Goal: Task Accomplishment & Management: Complete application form

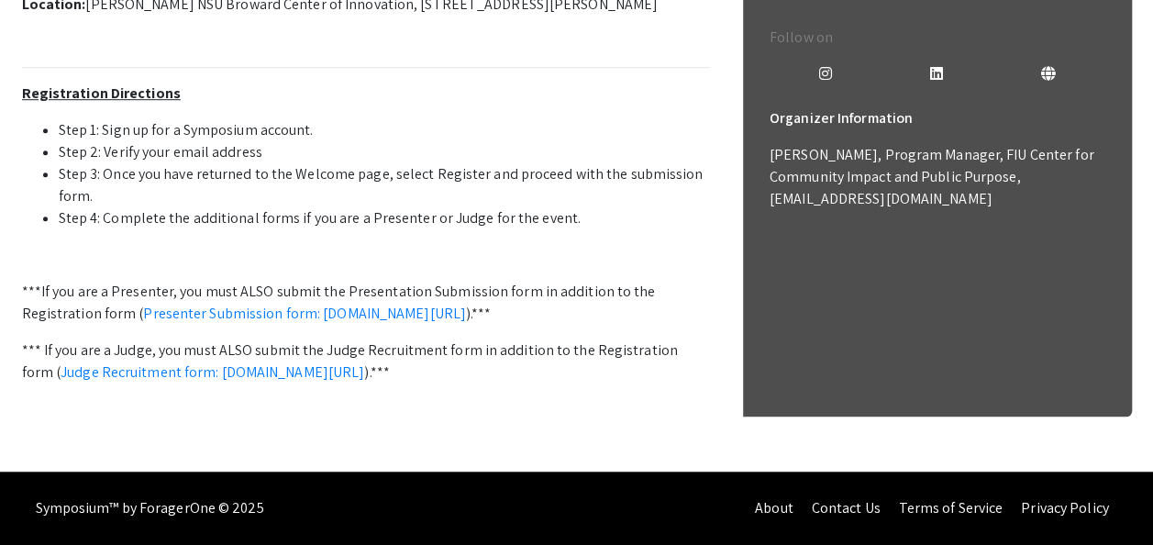
scroll to position [750, 0]
click at [340, 304] on link "Presenter Submission form: symposium.foragerone.com/lssfsymposium2025/submission" at bounding box center [304, 313] width 323 height 19
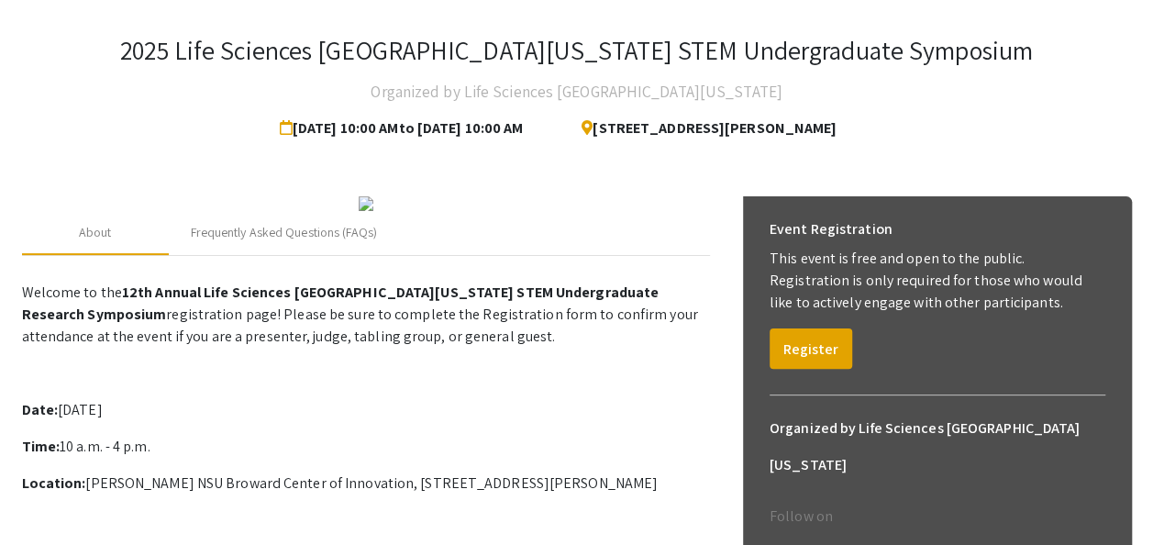
scroll to position [81, 0]
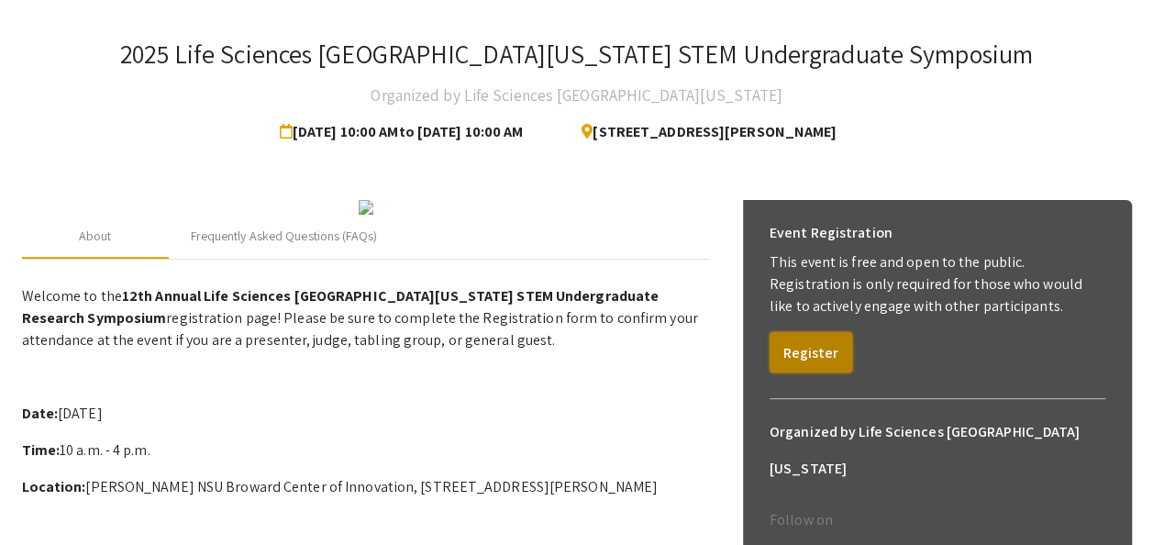
click at [805, 360] on button "Register" at bounding box center [810, 352] width 83 height 40
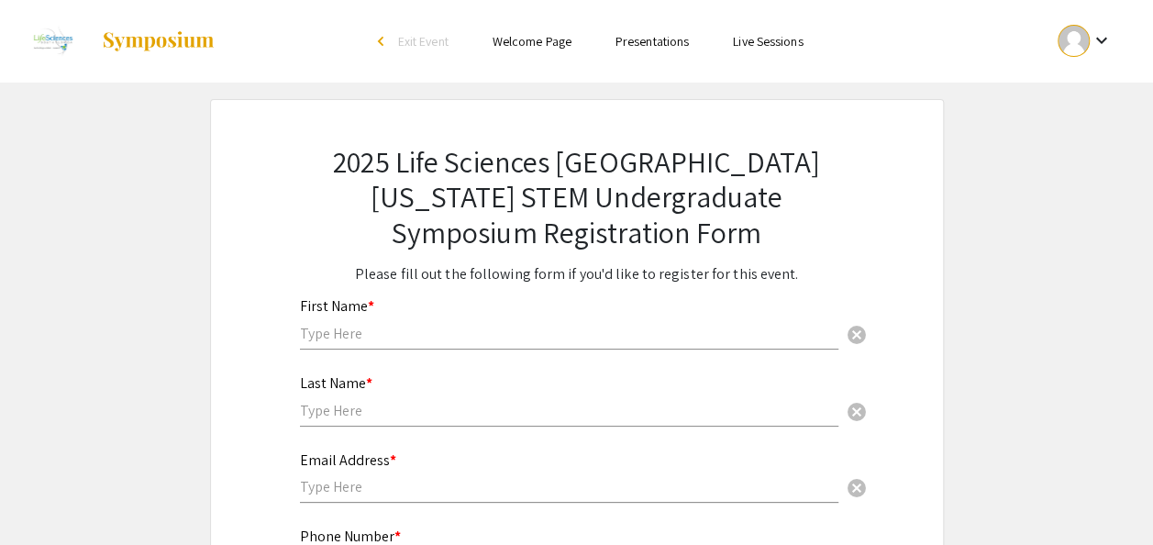
scroll to position [83, 0]
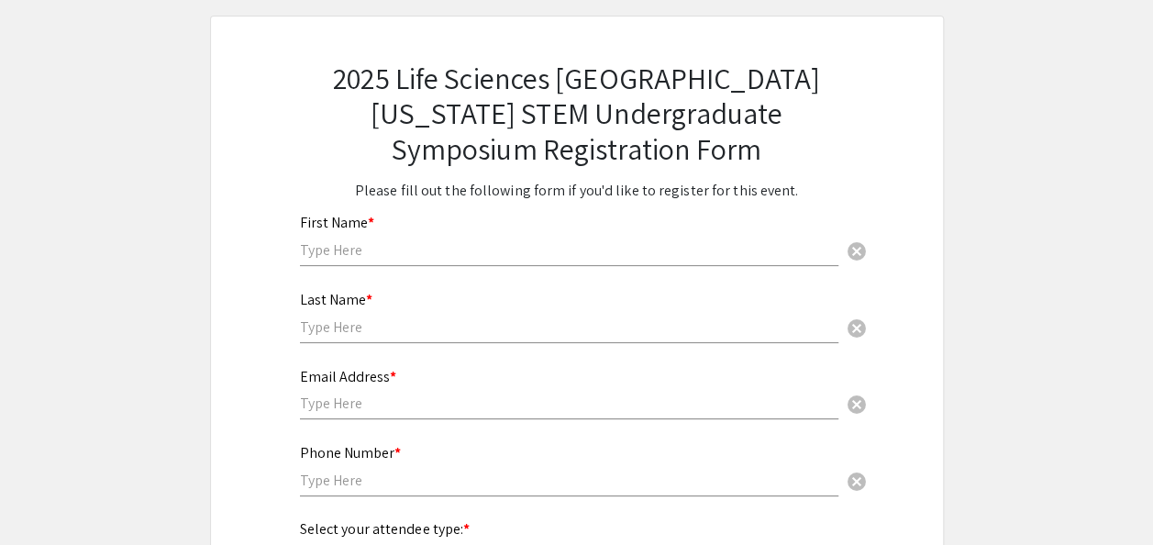
click at [357, 262] on div "First Name * cancel" at bounding box center [569, 231] width 538 height 70
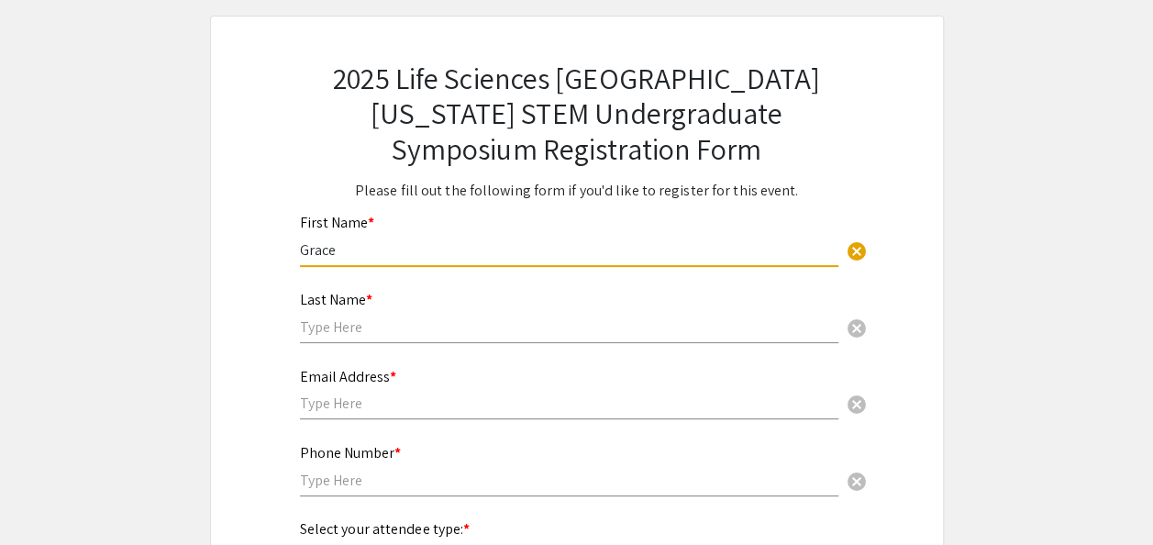
type input "Grace"
click at [347, 325] on input "text" at bounding box center [569, 326] width 538 height 19
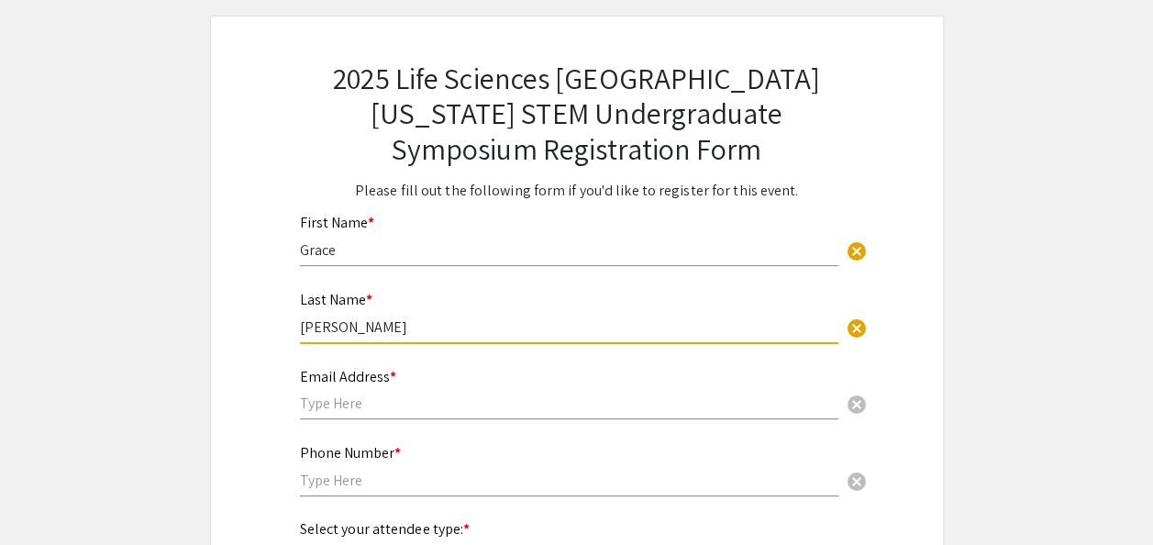
type input "[PERSON_NAME]"
click at [346, 417] on div "Email Address * cancel" at bounding box center [569, 385] width 538 height 70
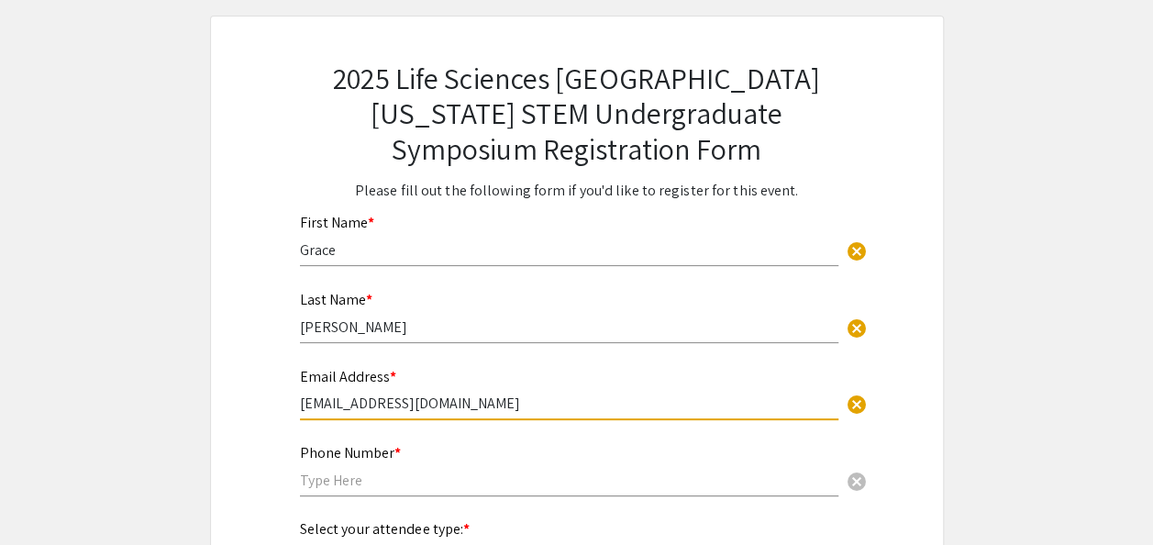
type input "[EMAIL_ADDRESS][DOMAIN_NAME]"
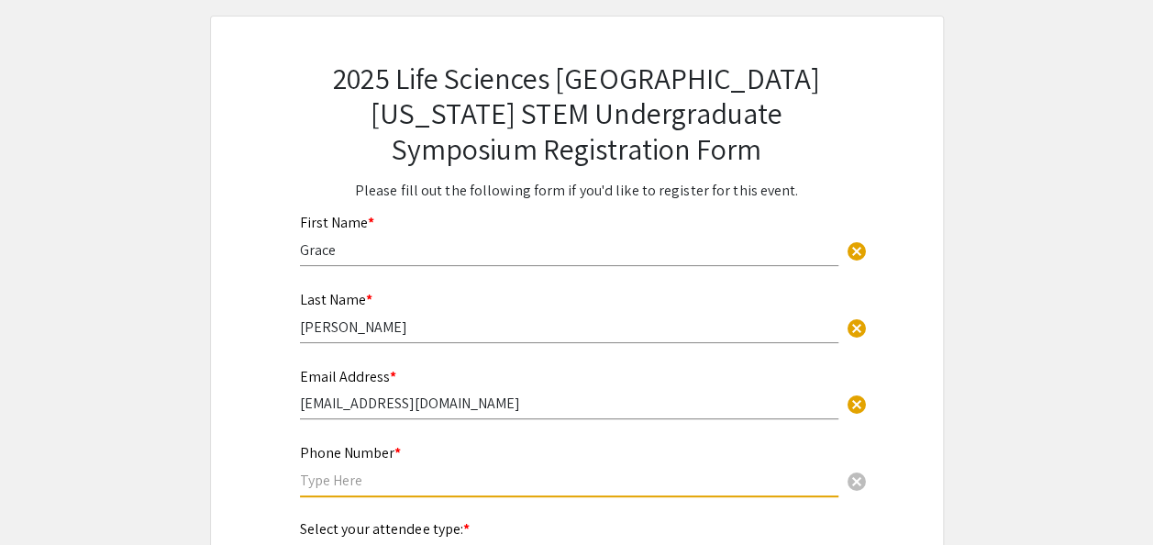
click at [361, 479] on input "text" at bounding box center [569, 479] width 538 height 19
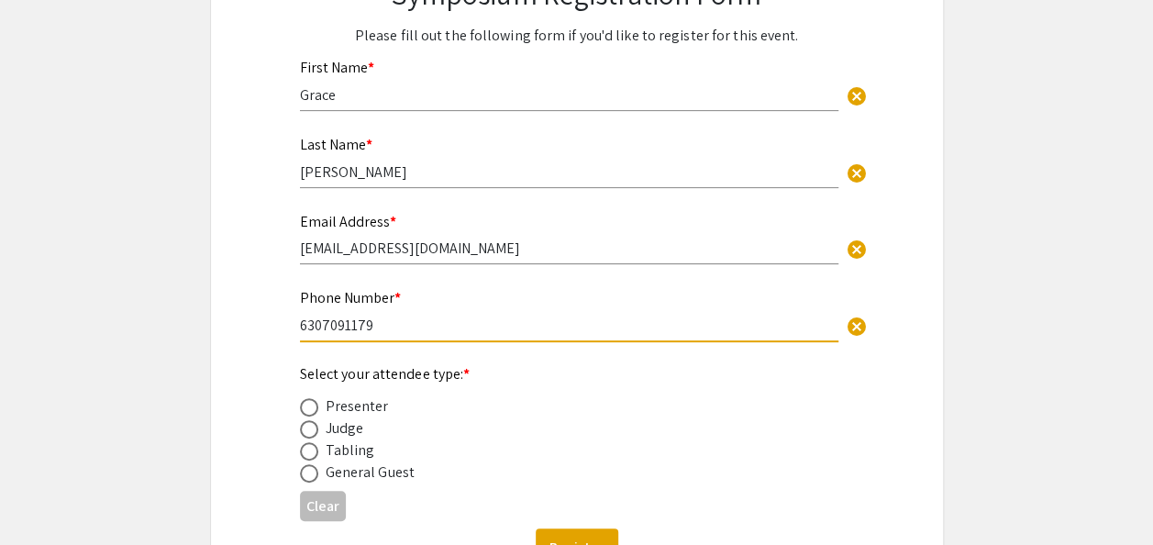
scroll to position [239, 0]
type input "6307091179"
click at [312, 411] on span at bounding box center [309, 406] width 18 height 18
click at [312, 411] on input "radio" at bounding box center [309, 406] width 18 height 18
radio input "true"
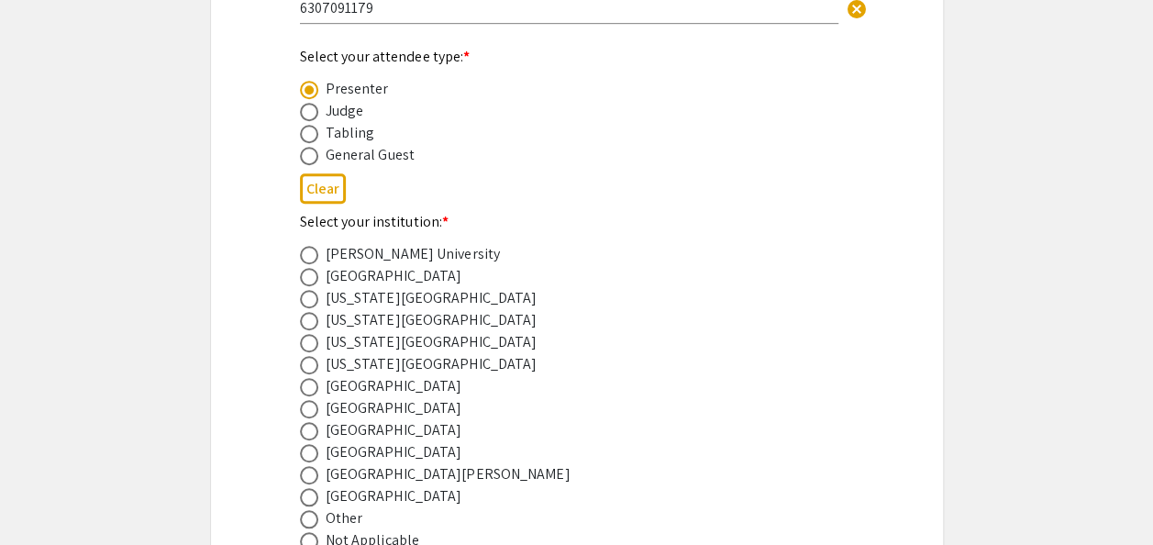
scroll to position [564, 0]
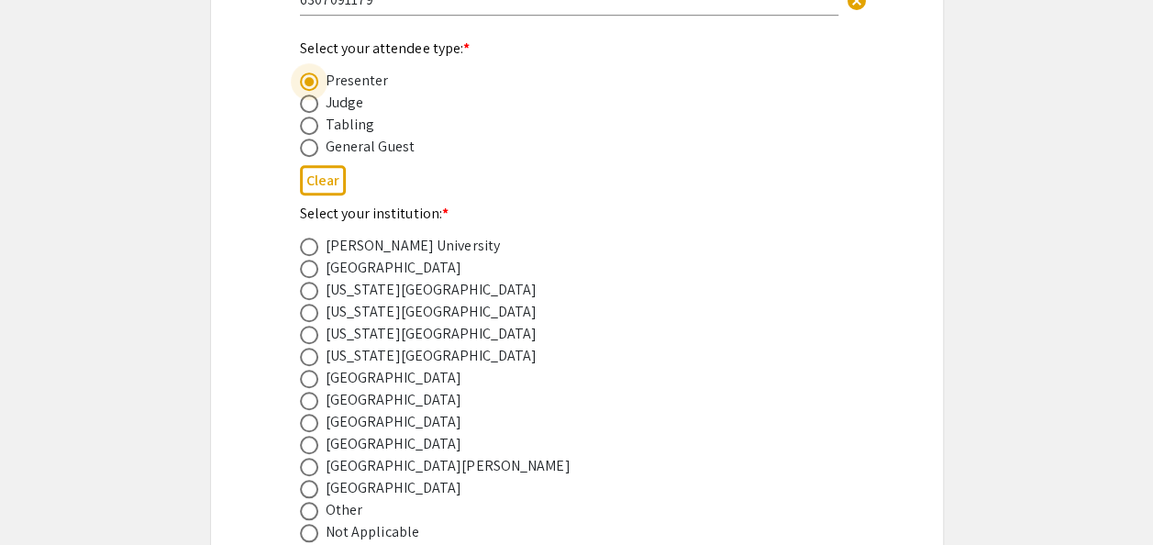
click at [311, 420] on span at bounding box center [309, 423] width 18 height 18
click at [311, 420] on input "radio" at bounding box center [309, 423] width 18 height 18
radio input "true"
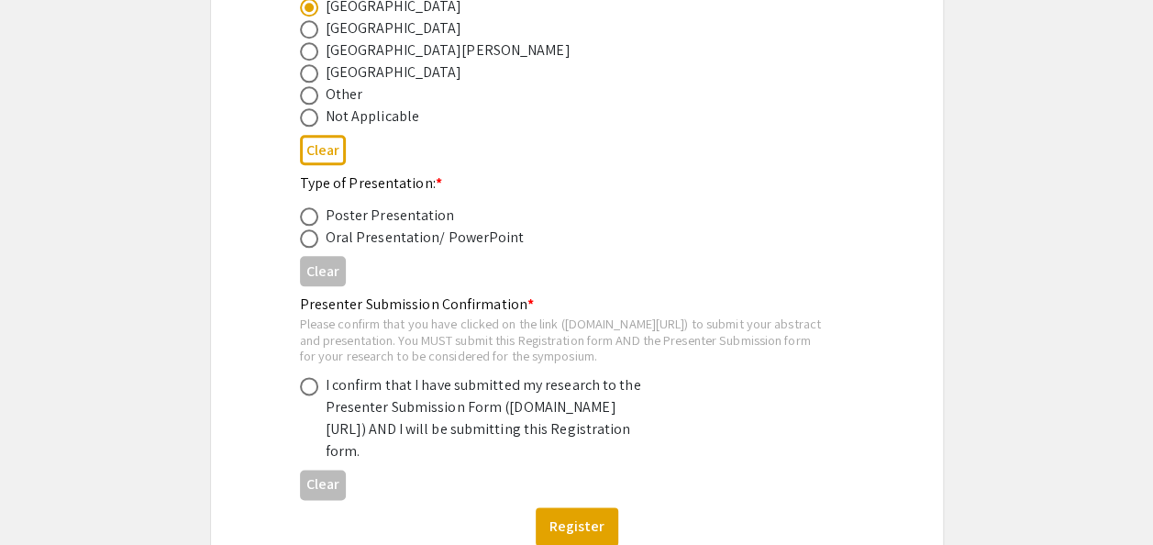
scroll to position [992, 0]
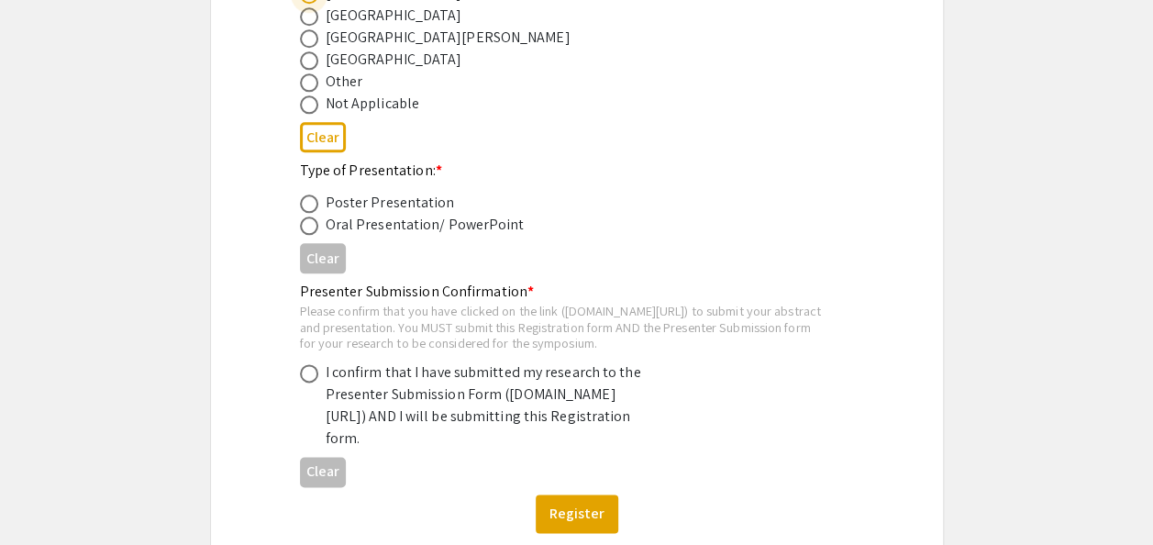
click at [304, 204] on span at bounding box center [309, 203] width 18 height 18
click at [304, 204] on input "radio" at bounding box center [309, 203] width 18 height 18
radio input "true"
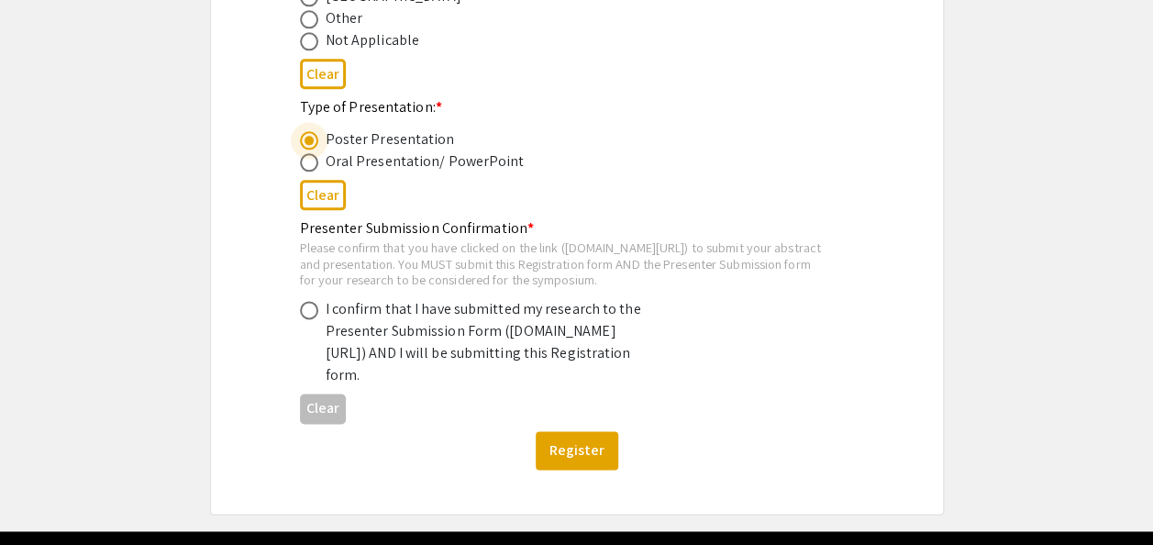
scroll to position [1056, 0]
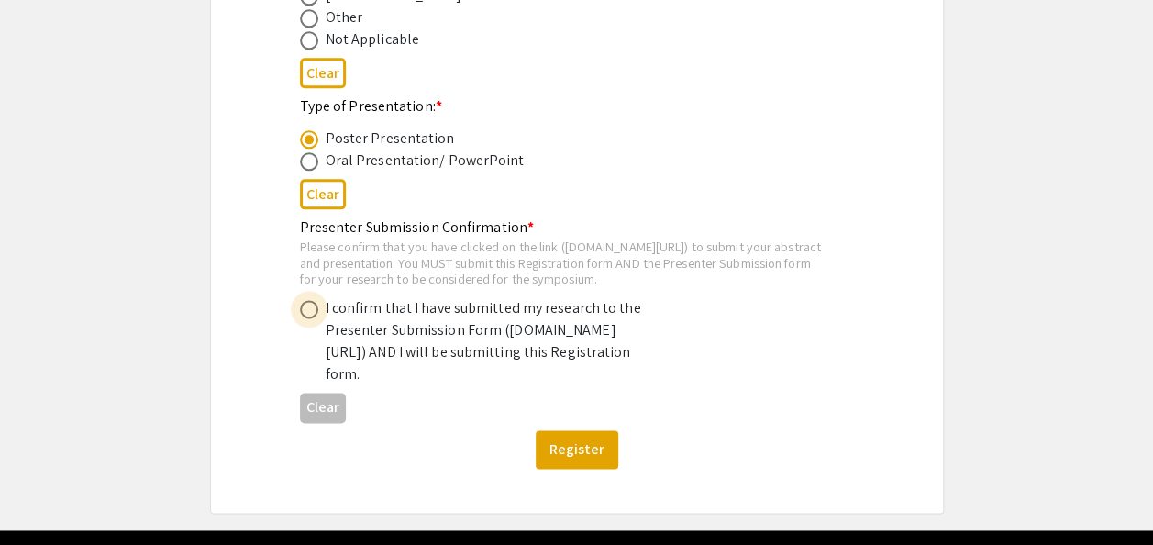
click at [315, 318] on span at bounding box center [309, 309] width 18 height 18
click at [315, 318] on input "radio" at bounding box center [309, 309] width 18 height 18
radio input "true"
click at [572, 469] on button "Register" at bounding box center [577, 449] width 83 height 39
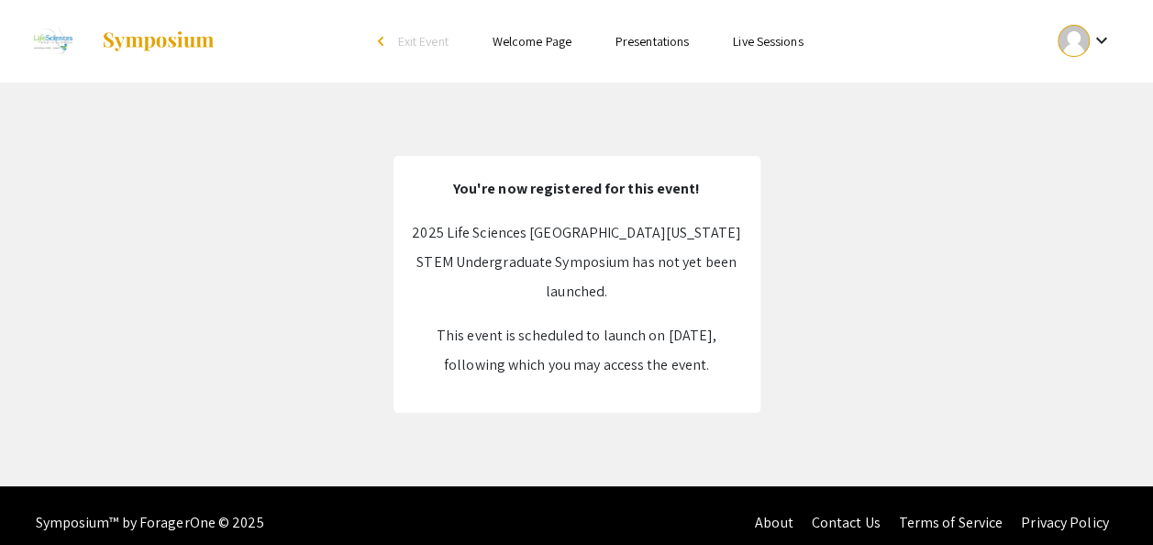
scroll to position [15, 0]
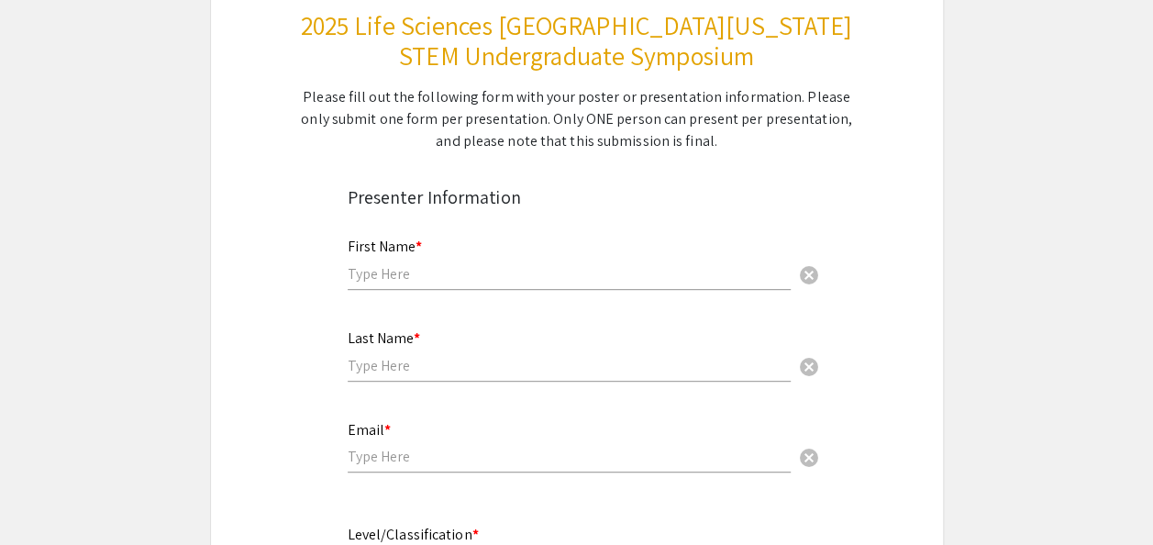
scroll to position [239, 0]
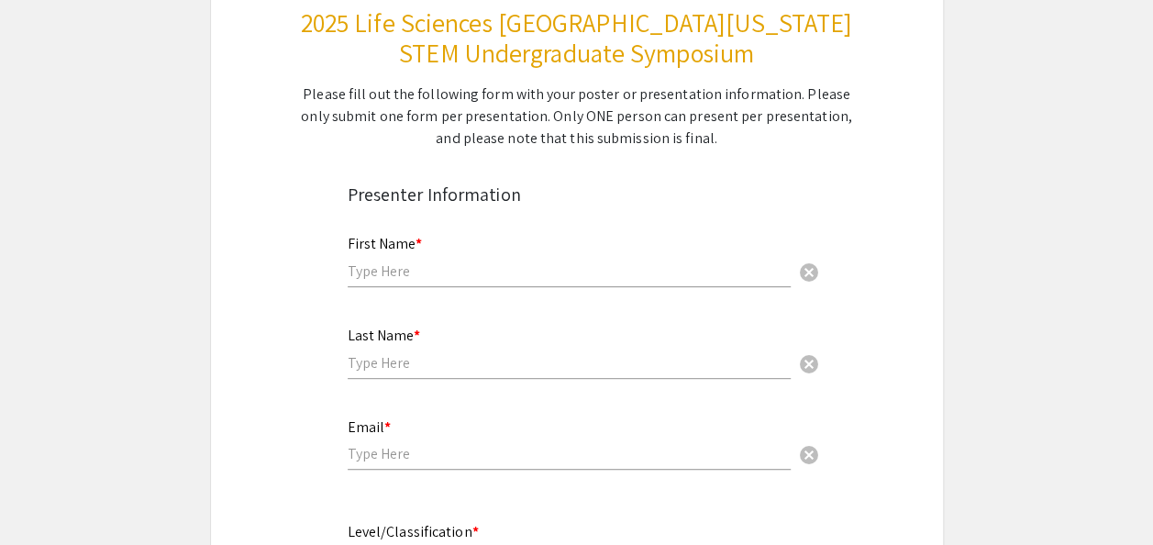
click at [394, 272] on input "text" at bounding box center [569, 270] width 443 height 19
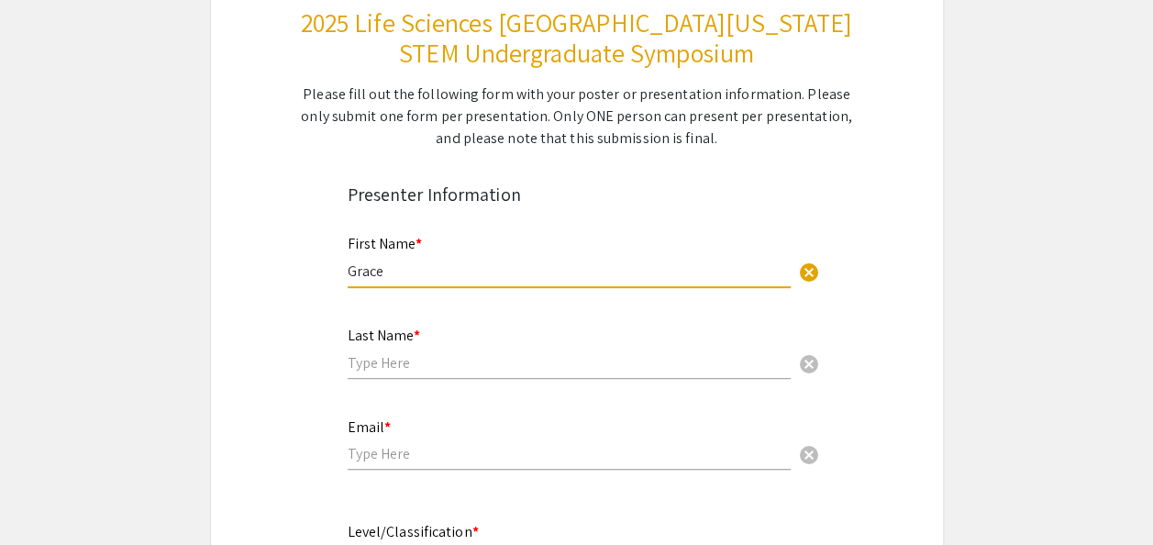
type input "Grace"
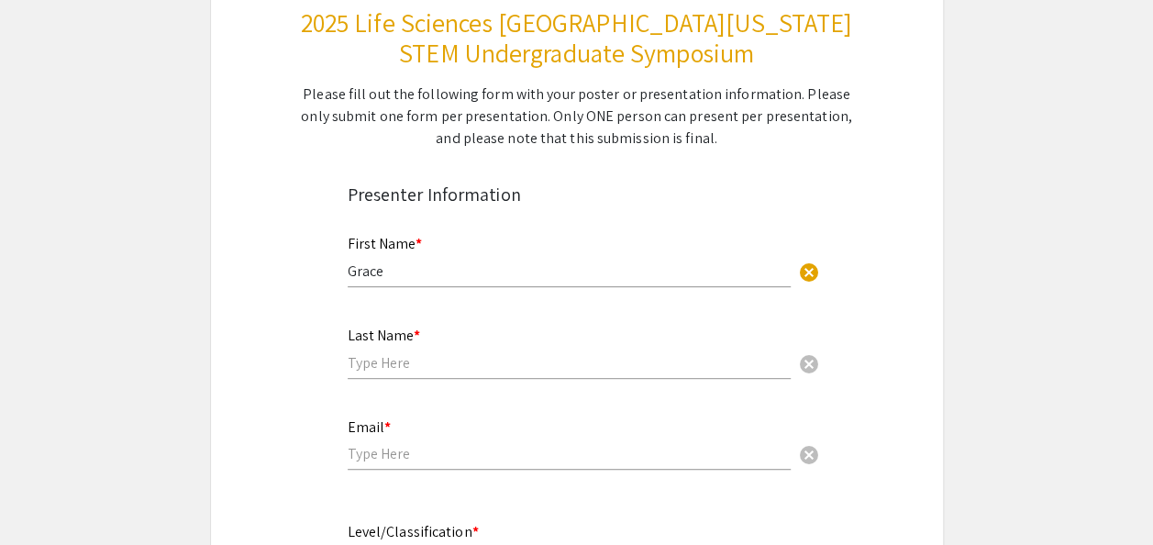
click at [396, 382] on div "Last Name * cancel" at bounding box center [569, 353] width 443 height 88
click at [413, 357] on input "text" at bounding box center [569, 362] width 443 height 19
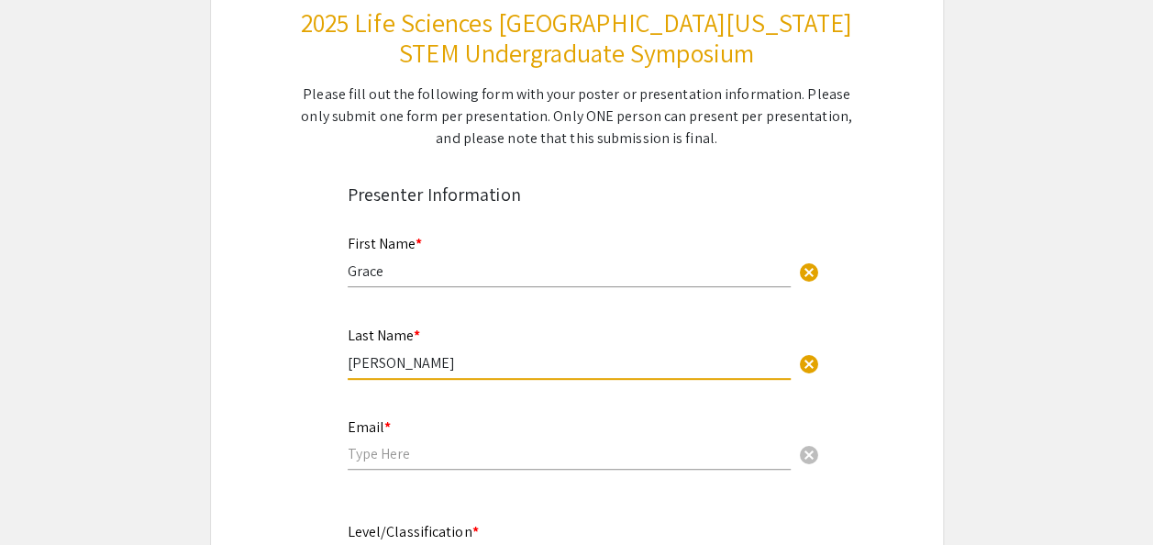
type input "[PERSON_NAME]"
click at [405, 455] on input "email" at bounding box center [569, 453] width 443 height 19
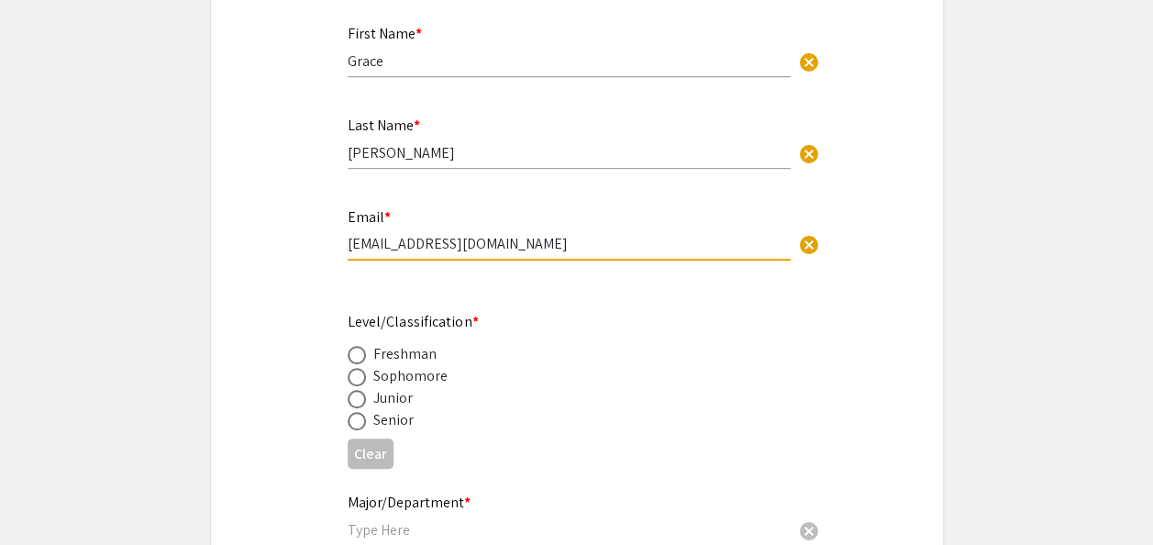
scroll to position [448, 0]
type input "[EMAIL_ADDRESS][DOMAIN_NAME]"
click at [352, 425] on span at bounding box center [357, 422] width 18 height 18
click at [352, 425] on input "radio" at bounding box center [357, 422] width 18 height 18
radio input "true"
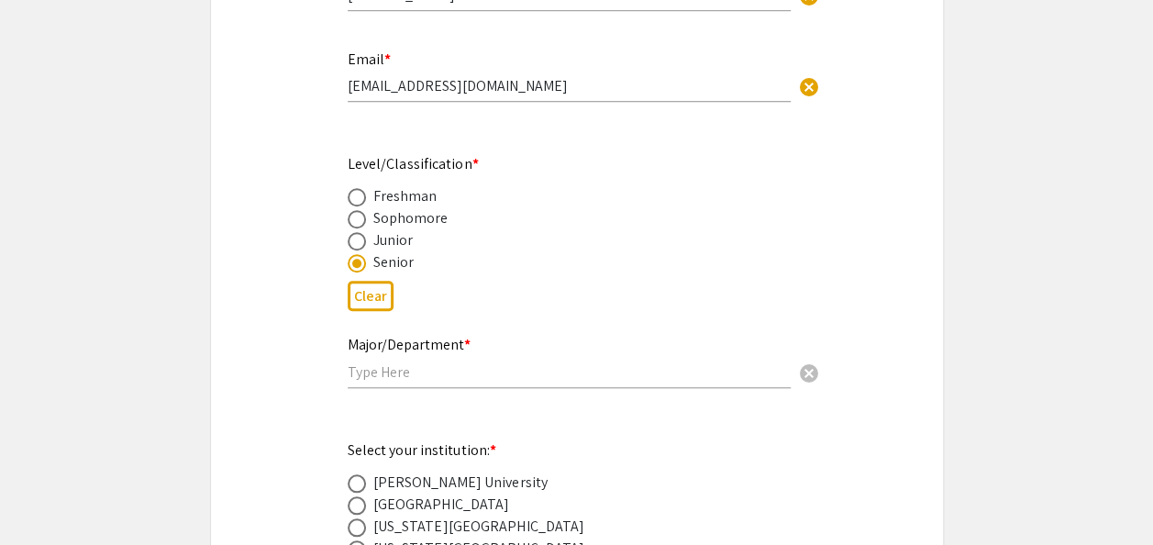
scroll to position [625, 0]
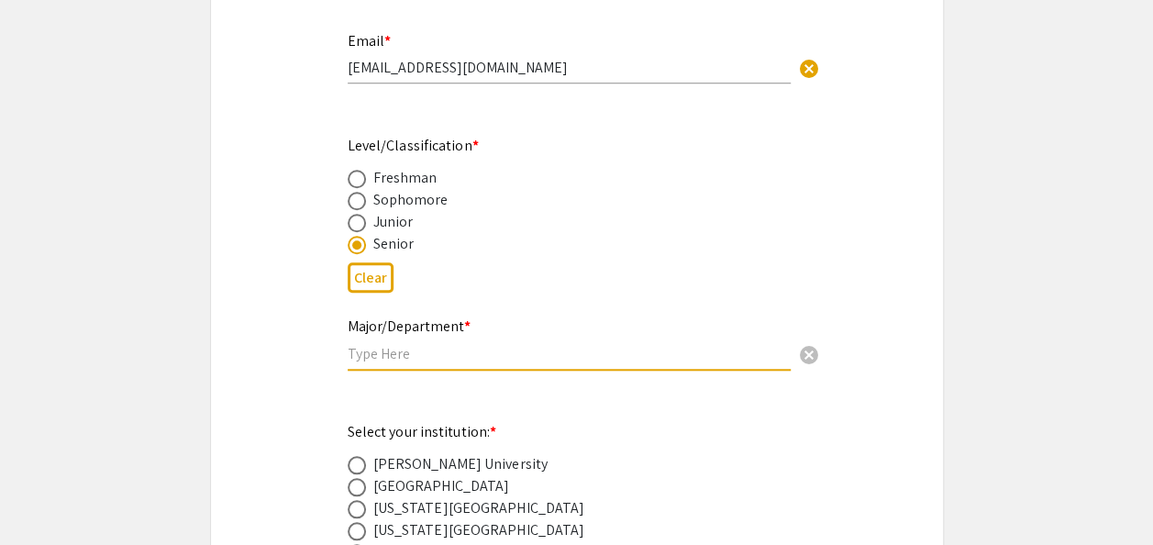
click at [402, 352] on input "text" at bounding box center [569, 353] width 443 height 19
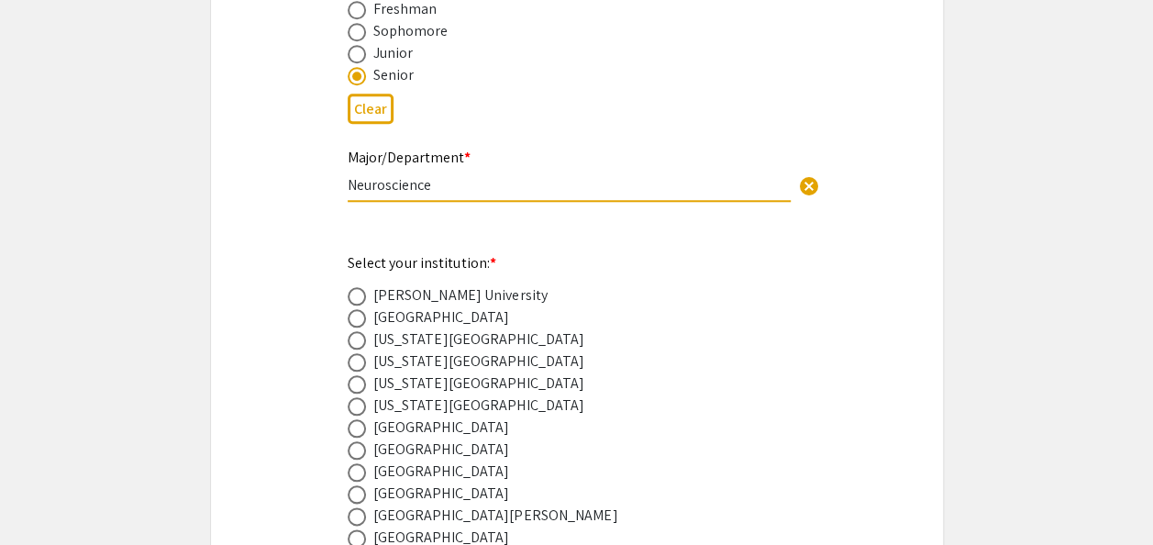
scroll to position [827, 0]
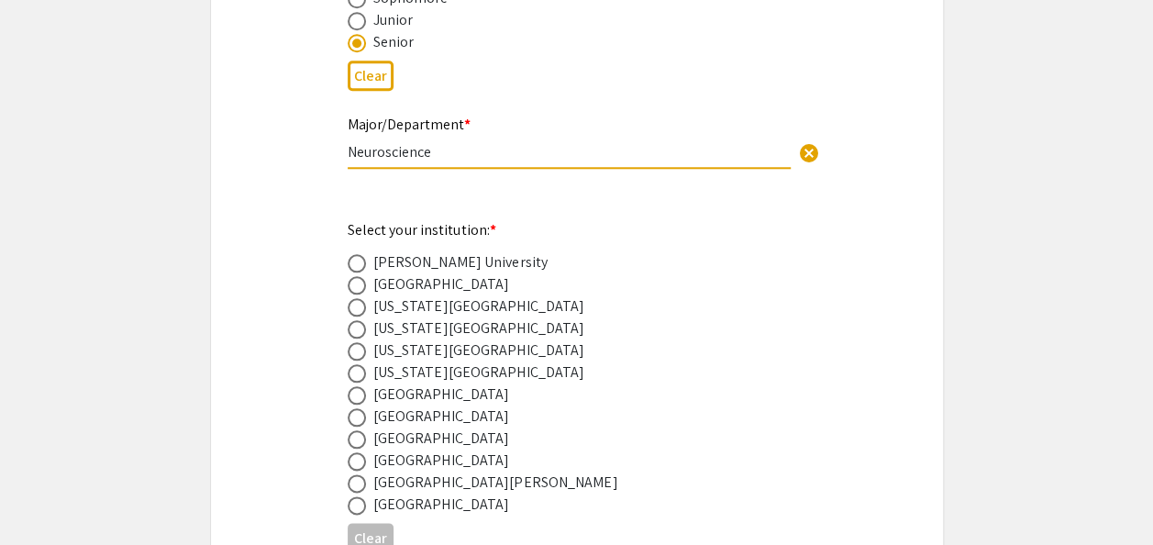
type input "Neuroscience"
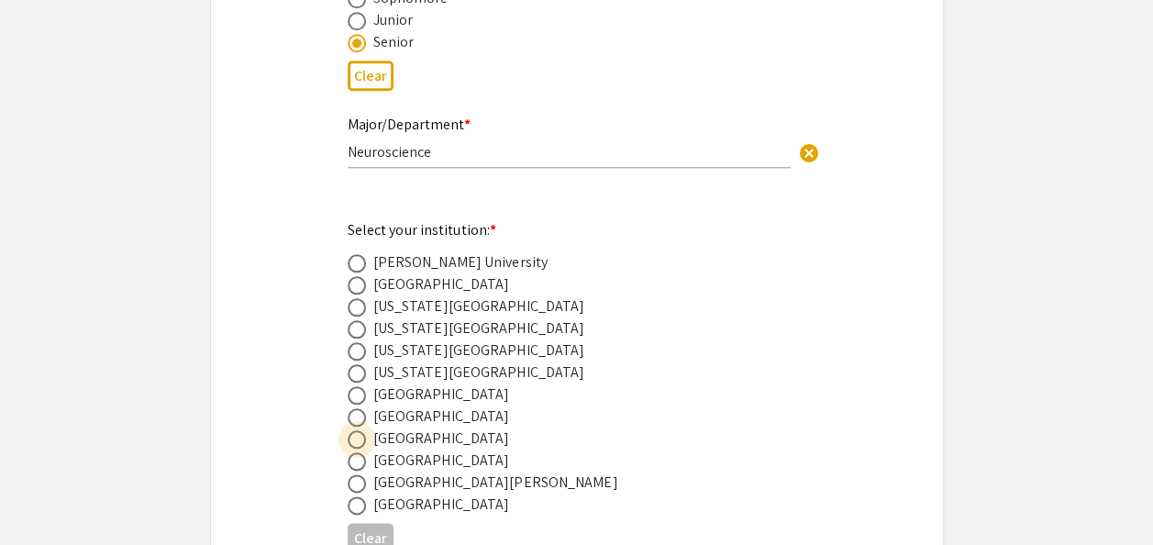
click at [359, 436] on span at bounding box center [357, 439] width 18 height 18
click at [359, 436] on input "radio" at bounding box center [357, 439] width 18 height 18
radio input "true"
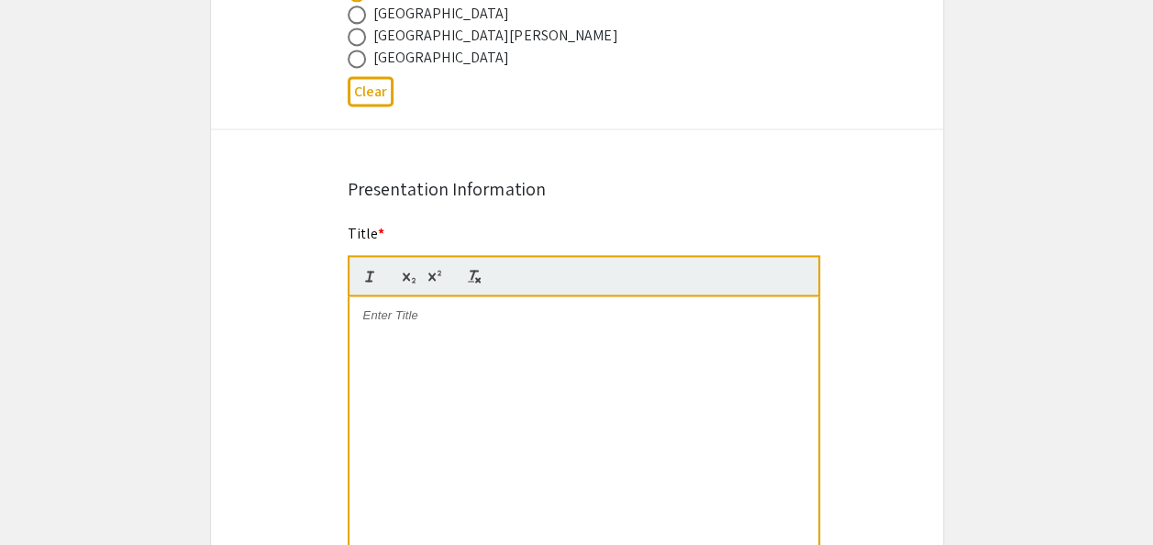
scroll to position [1275, 0]
click at [410, 359] on div at bounding box center [583, 432] width 469 height 275
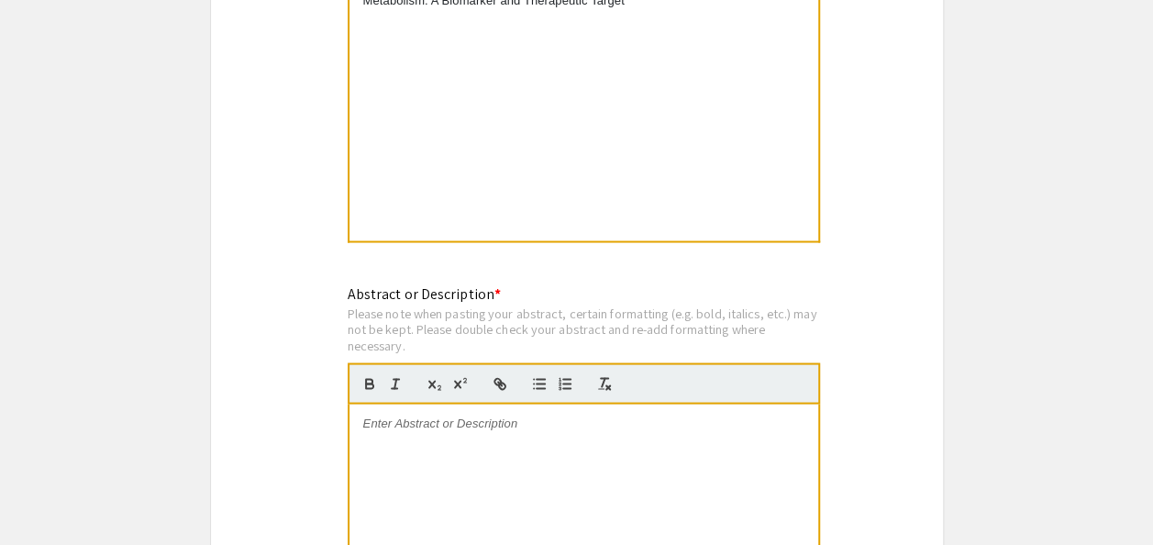
scroll to position [1608, 0]
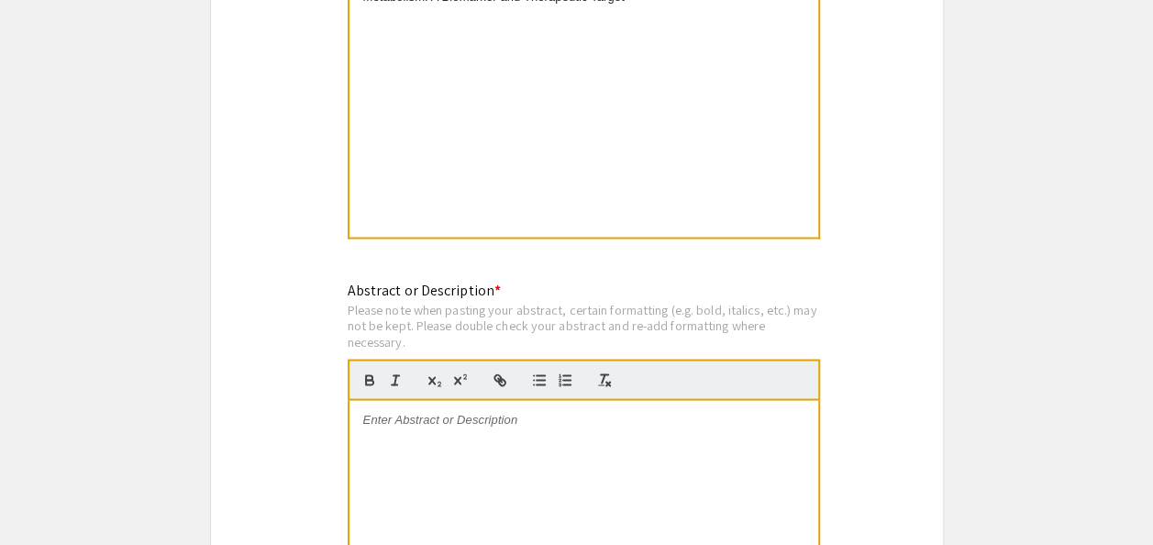
click at [485, 427] on p at bounding box center [583, 419] width 441 height 17
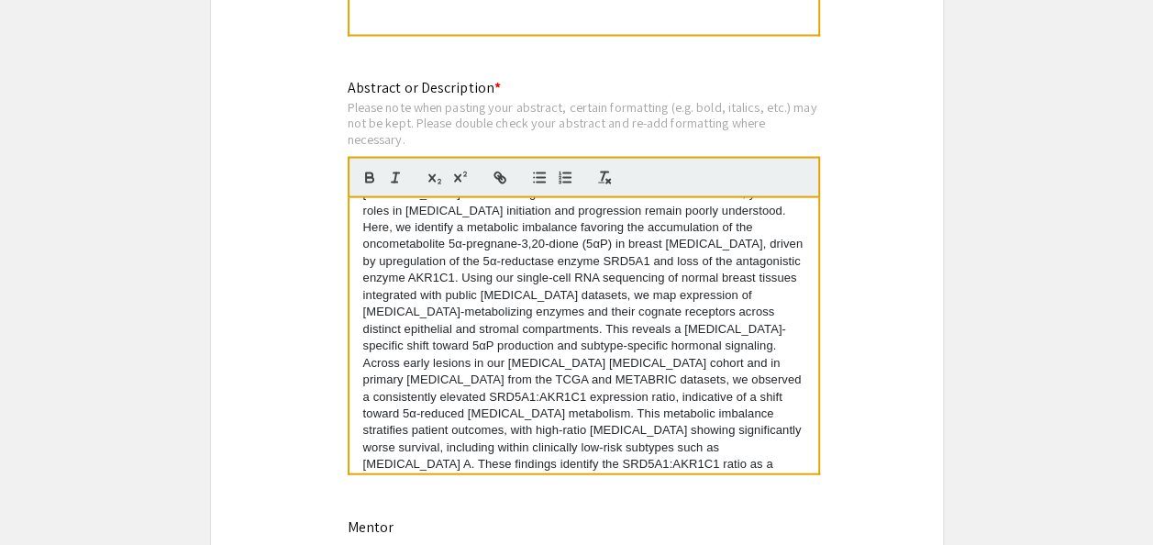
scroll to position [25, 0]
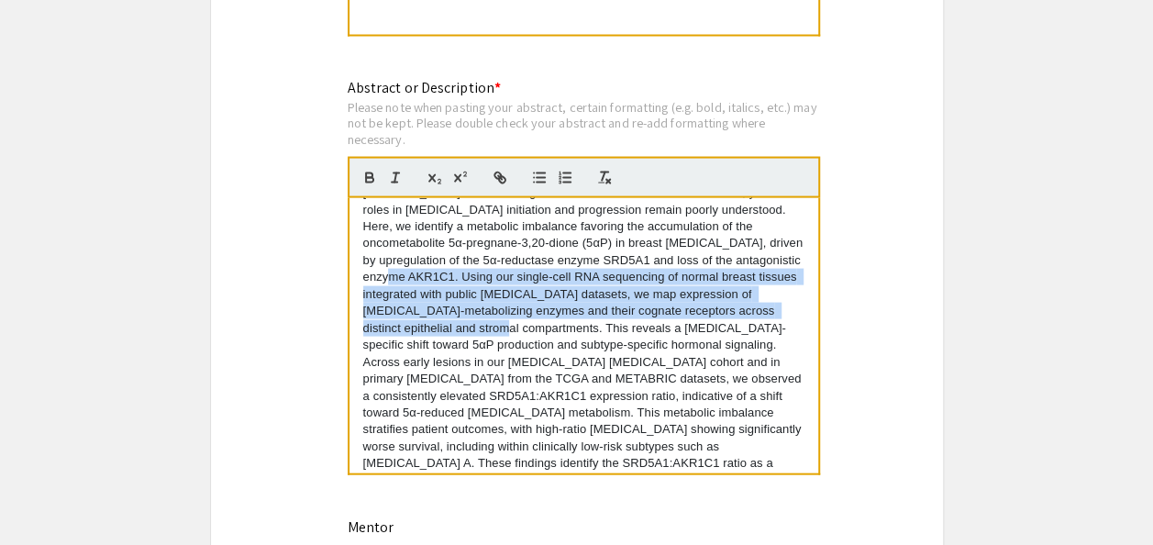
drag, startPoint x: 459, startPoint y: 283, endPoint x: 586, endPoint y: 334, distance: 136.2
click at [586, 334] on p "Progesterone metabolism generates diverse bioactive metabolites, yet their role…" at bounding box center [583, 269] width 441 height 170
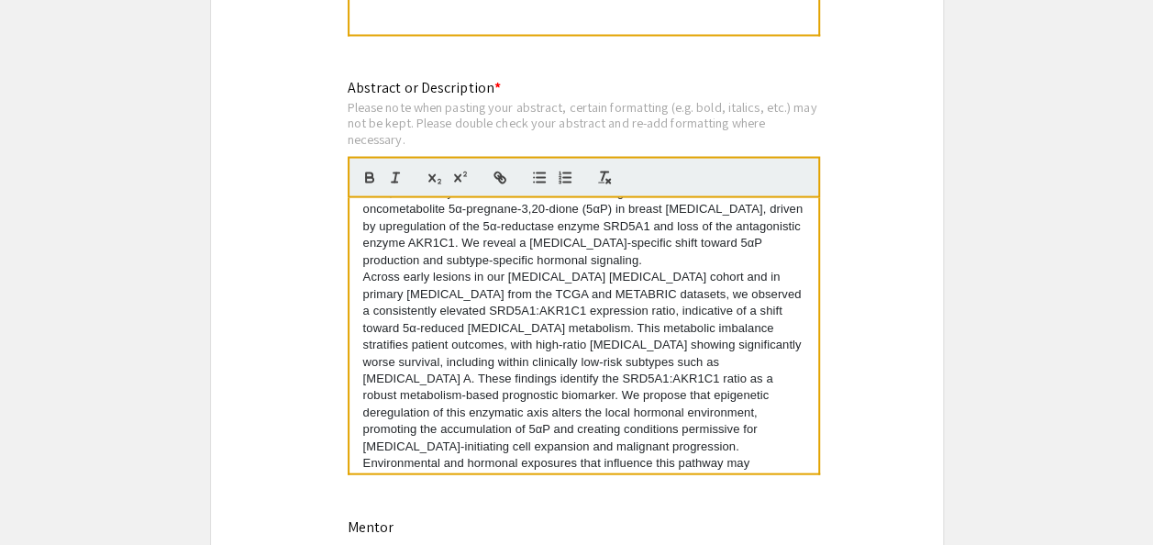
scroll to position [61, 0]
click at [361, 278] on div "Progesterone metabolism generates diverse bioactive metabolites, yet their role…" at bounding box center [583, 335] width 469 height 275
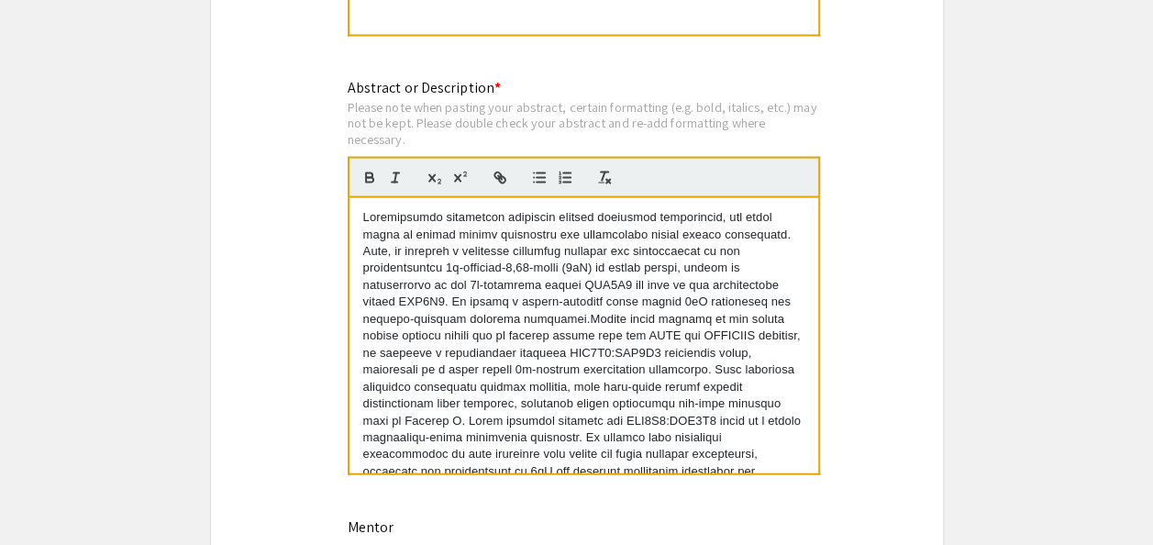
scroll to position [0, 0]
click at [468, 303] on p at bounding box center [583, 370] width 441 height 322
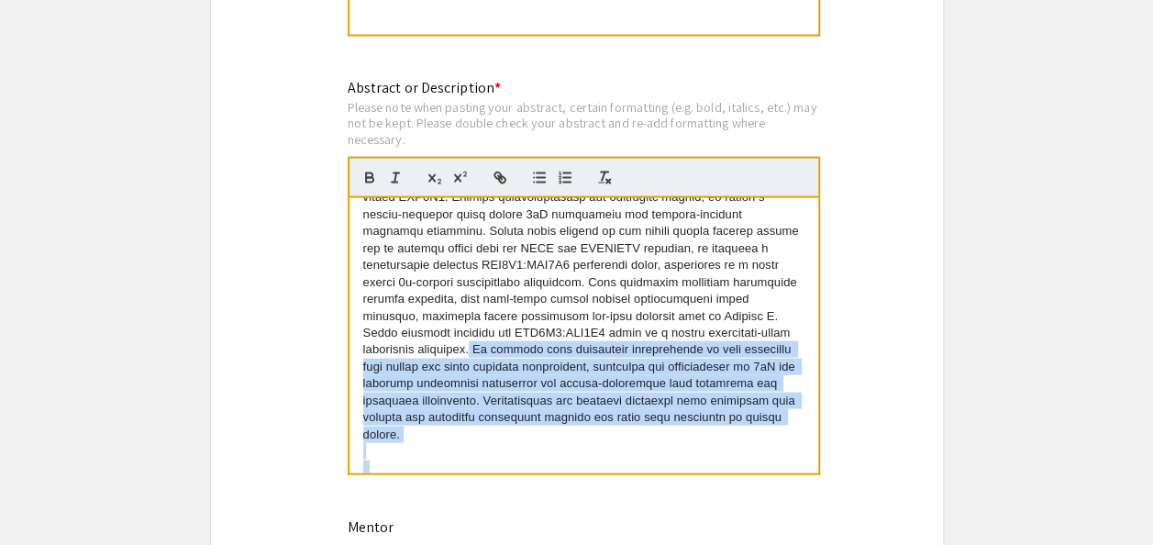
scroll to position [119, 0]
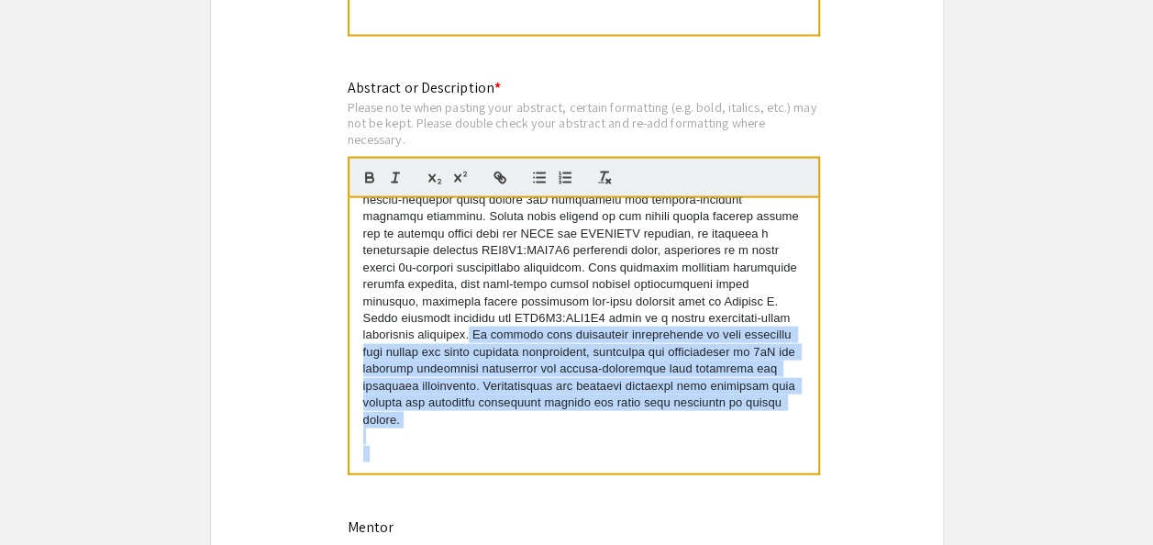
drag, startPoint x: 480, startPoint y: 351, endPoint x: 521, endPoint y: 526, distance: 179.9
click at [501, 445] on p at bounding box center [583, 436] width 441 height 17
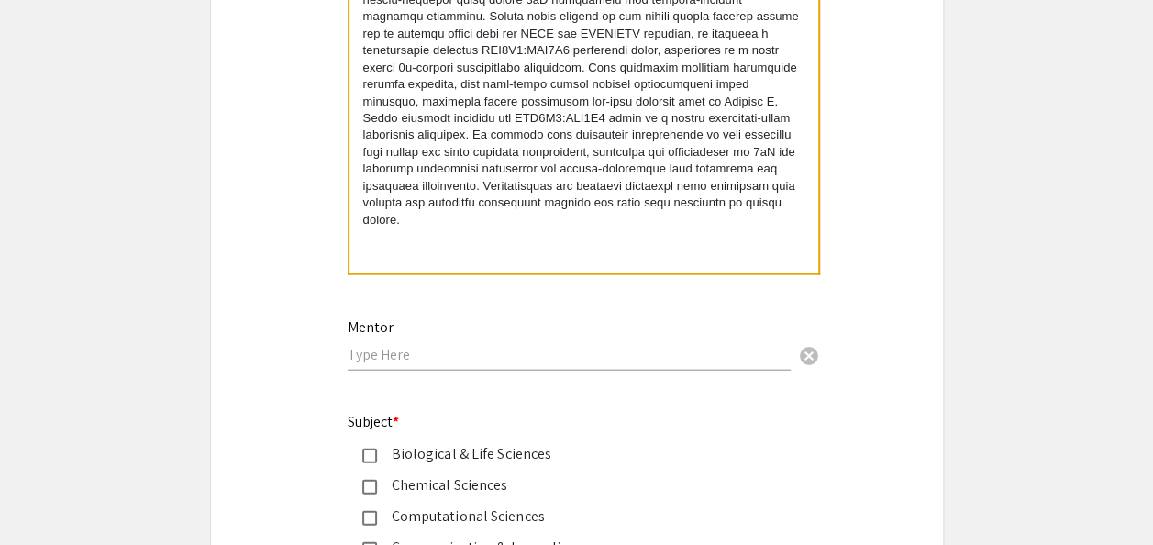
scroll to position [2010, 0]
click at [418, 359] on input "text" at bounding box center [569, 354] width 443 height 19
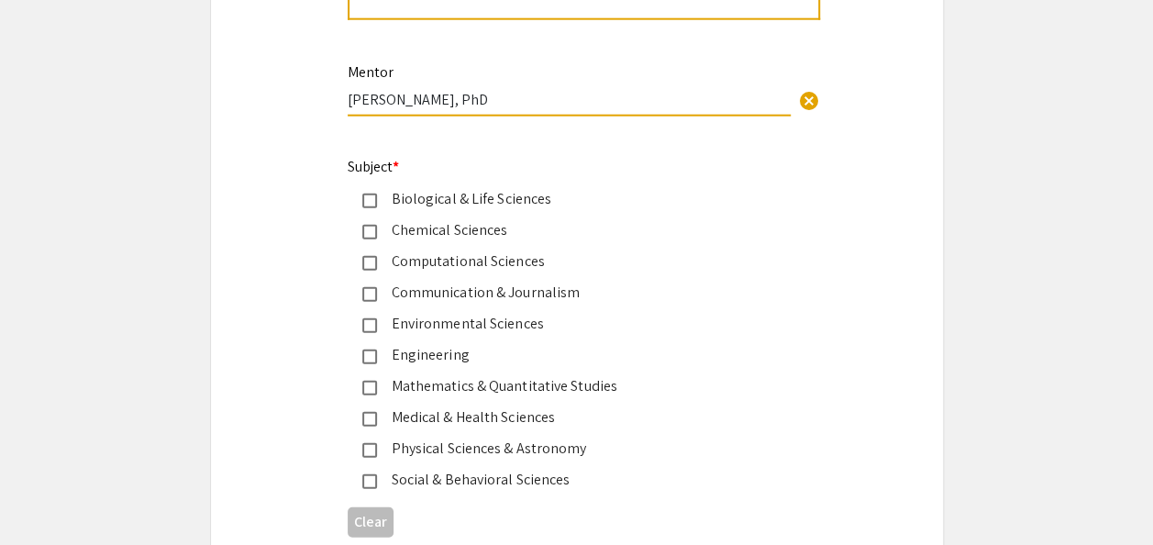
scroll to position [2265, 0]
type input "Nagarajan Kannan, PhD"
click at [458, 204] on div "Biological & Life Sciences" at bounding box center [569, 199] width 385 height 22
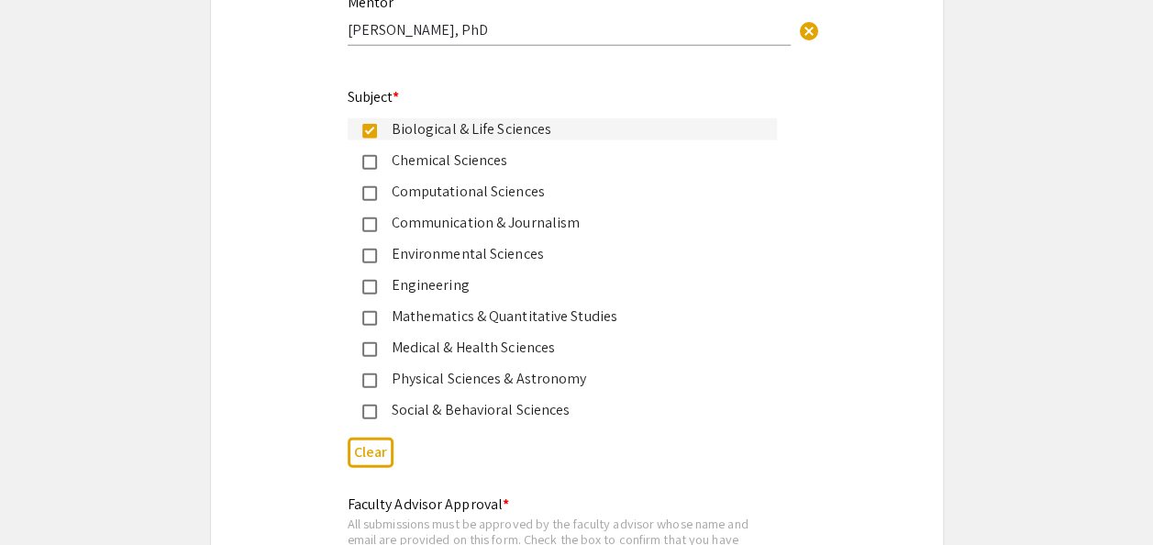
scroll to position [2353, 0]
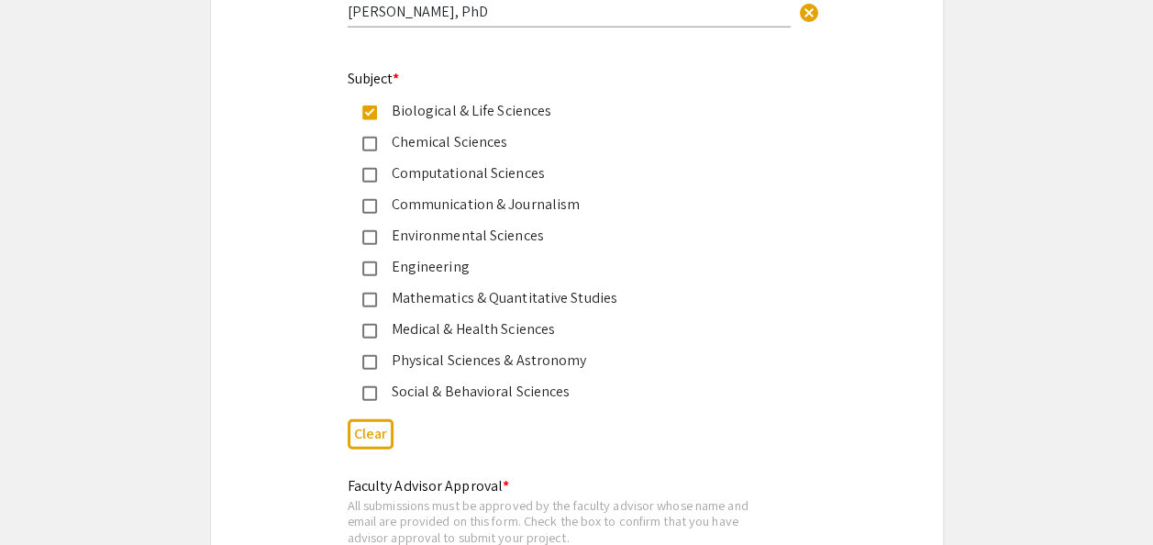
click at [421, 331] on div "Medical & Health Sciences" at bounding box center [569, 329] width 385 height 22
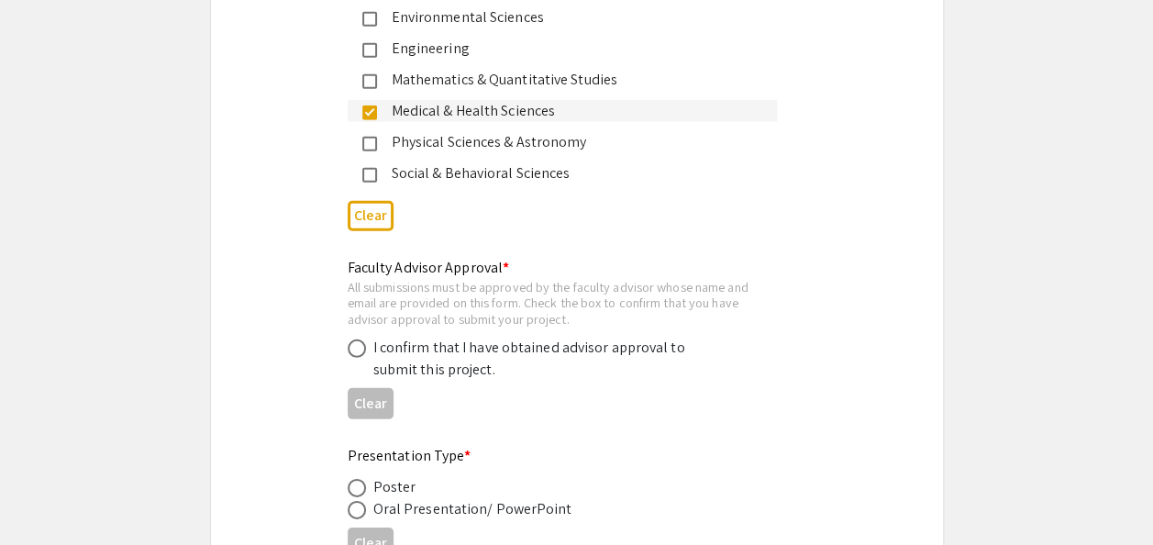
scroll to position [2590, 0]
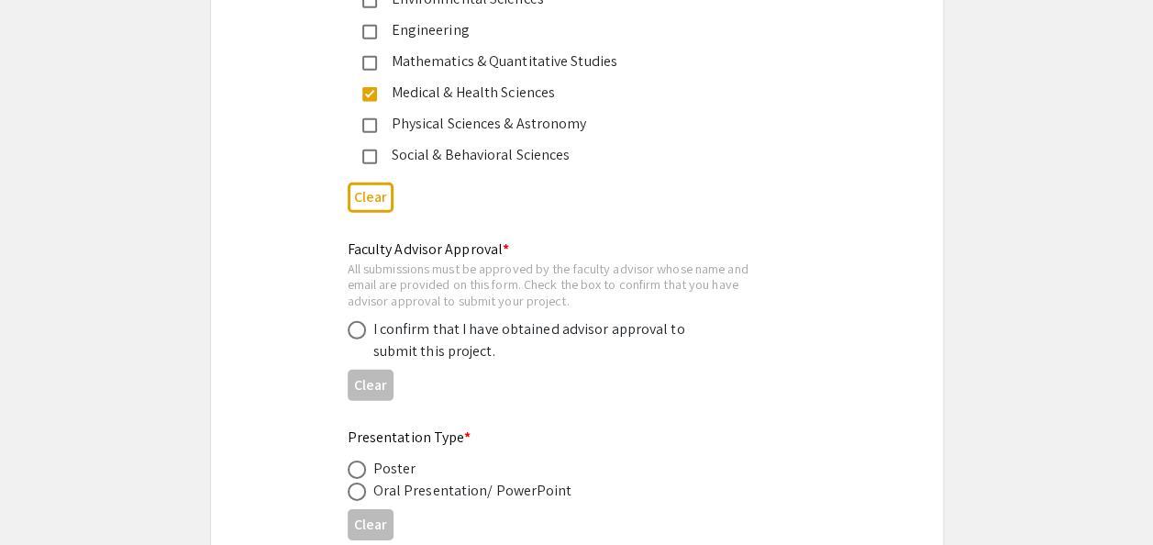
click at [357, 334] on span at bounding box center [357, 330] width 18 height 18
click at [357, 334] on input "radio" at bounding box center [357, 330] width 18 height 18
radio input "true"
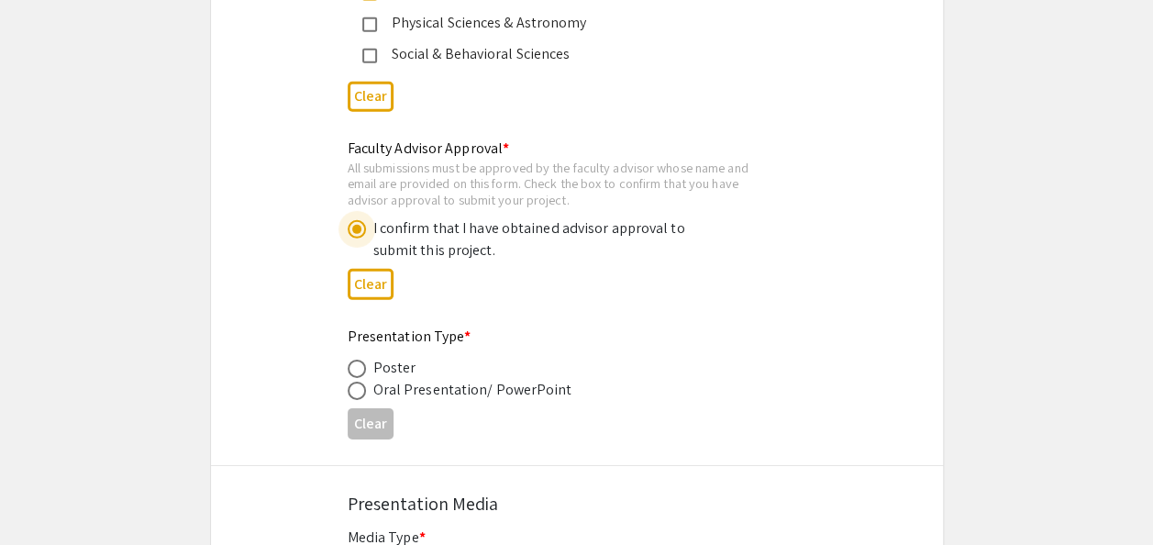
click at [348, 372] on span at bounding box center [357, 368] width 18 height 18
click at [348, 372] on input "radio" at bounding box center [357, 368] width 18 height 18
radio input "true"
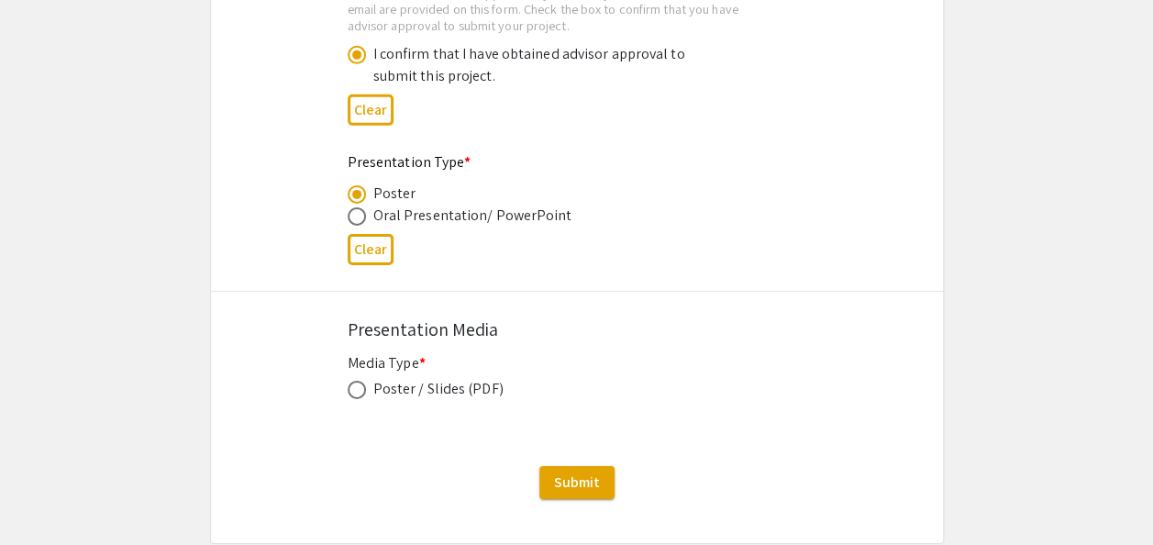
scroll to position [2870, 0]
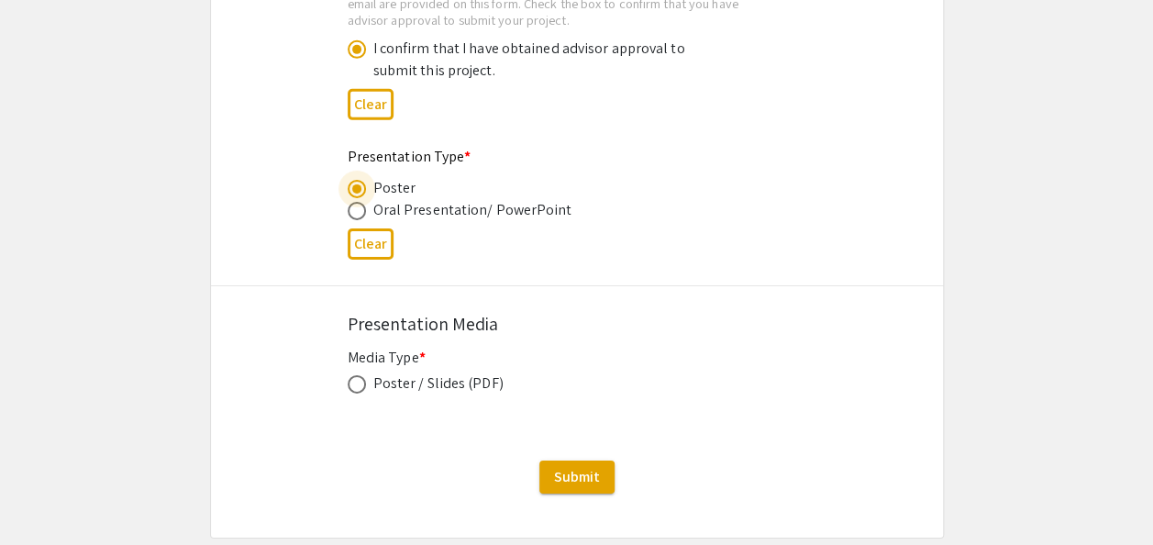
click at [358, 381] on span at bounding box center [357, 384] width 18 height 18
click at [358, 381] on input "radio" at bounding box center [357, 384] width 18 height 18
radio input "true"
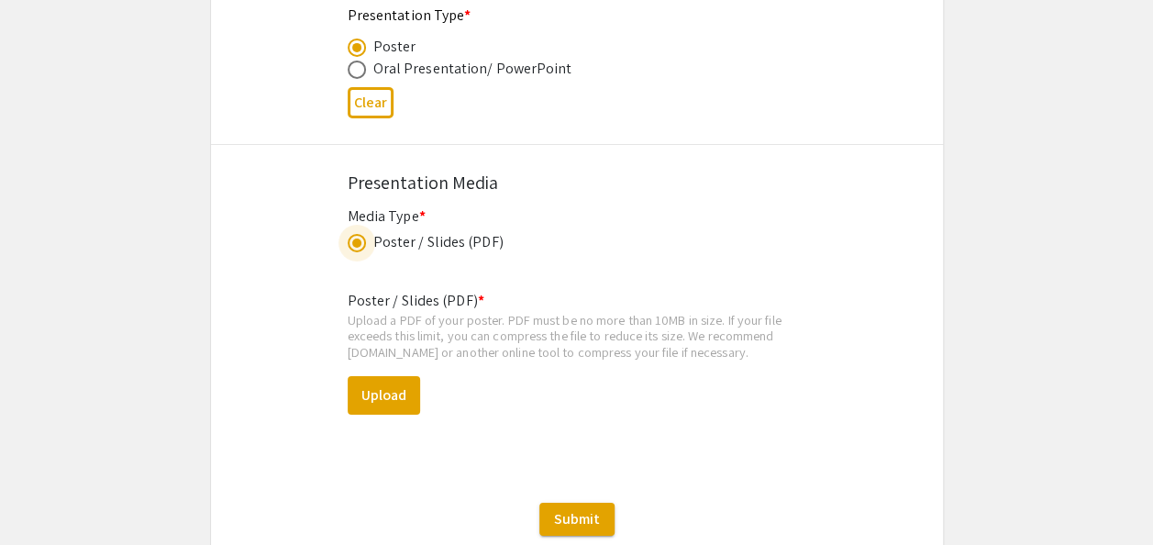
scroll to position [3011, 0]
click at [397, 394] on button "Upload" at bounding box center [384, 395] width 72 height 39
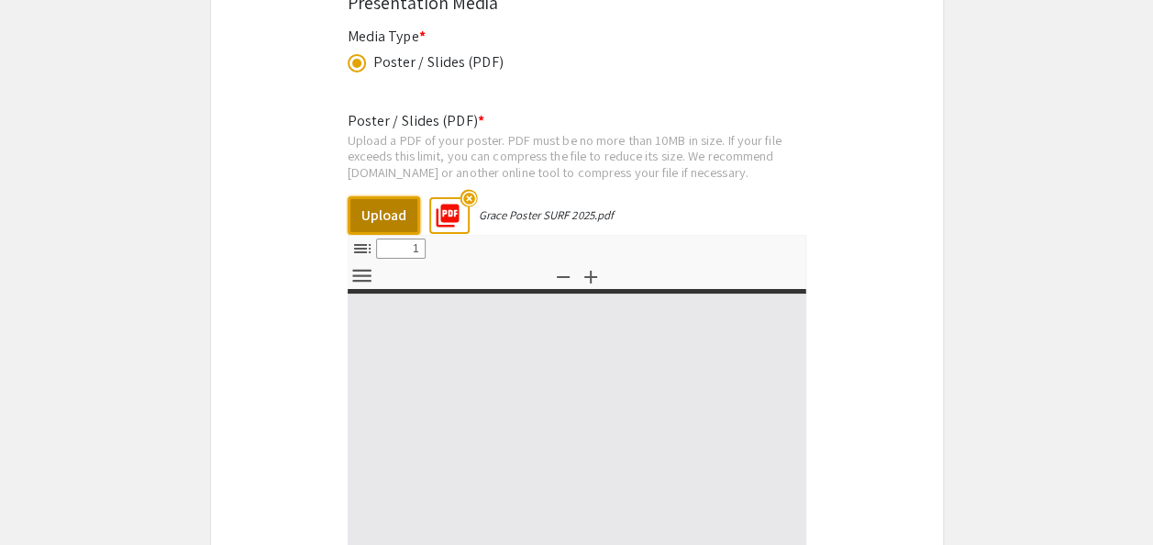
scroll to position [3215, 0]
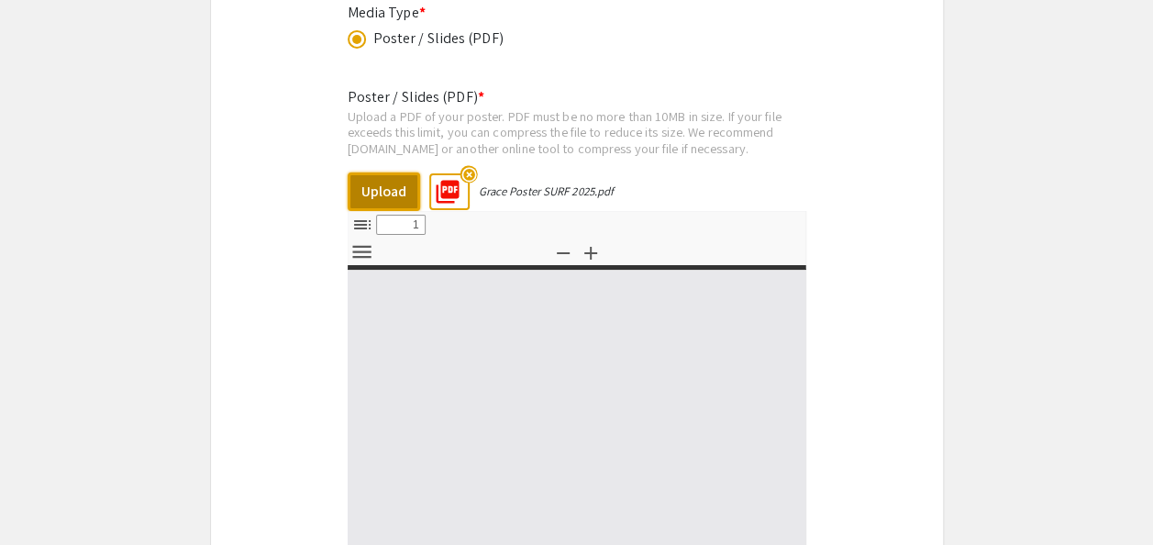
select select "custom"
type input "0"
select select "custom"
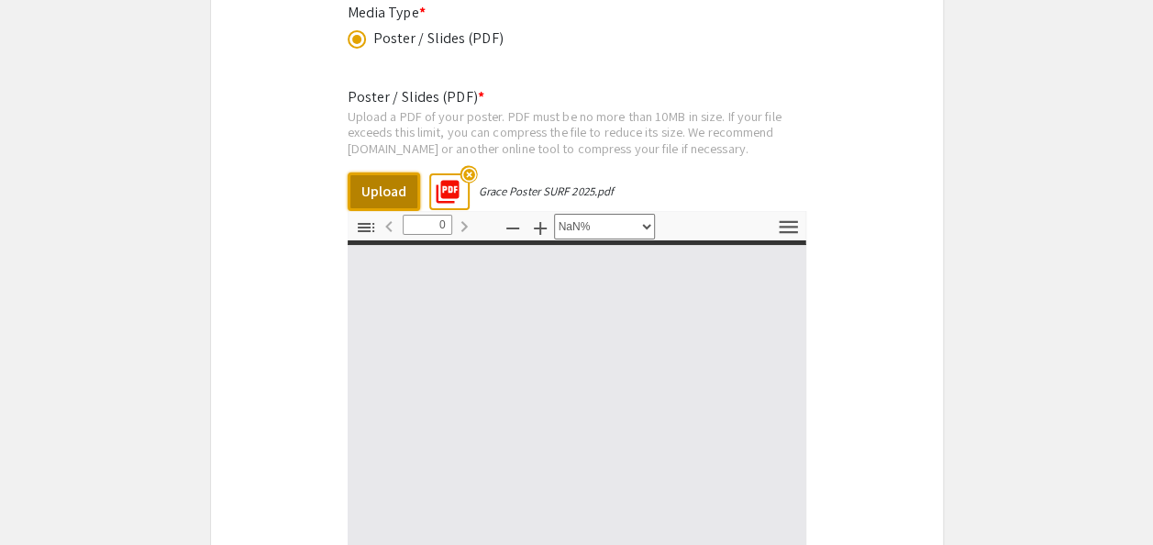
type input "1"
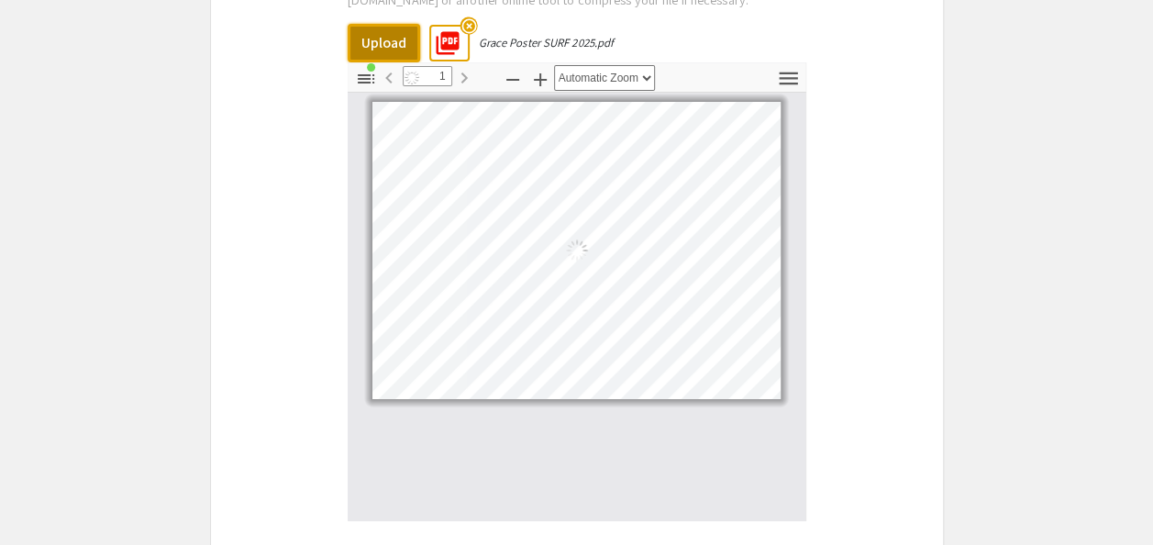
scroll to position [3365, 0]
select select "custom"
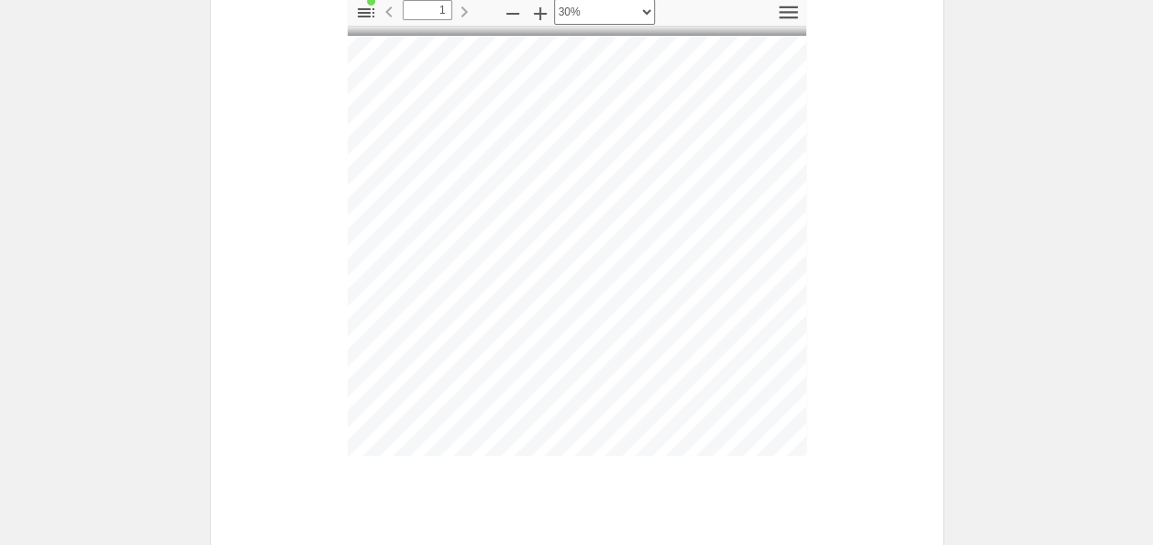
scroll to position [3617, 0]
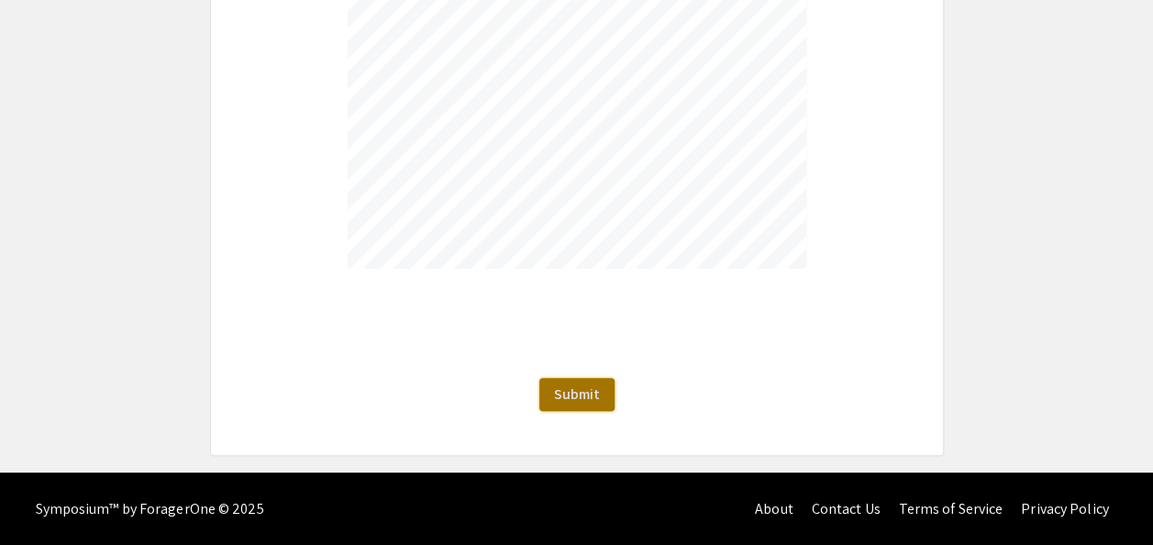
click at [587, 402] on span "Submit" at bounding box center [577, 393] width 46 height 19
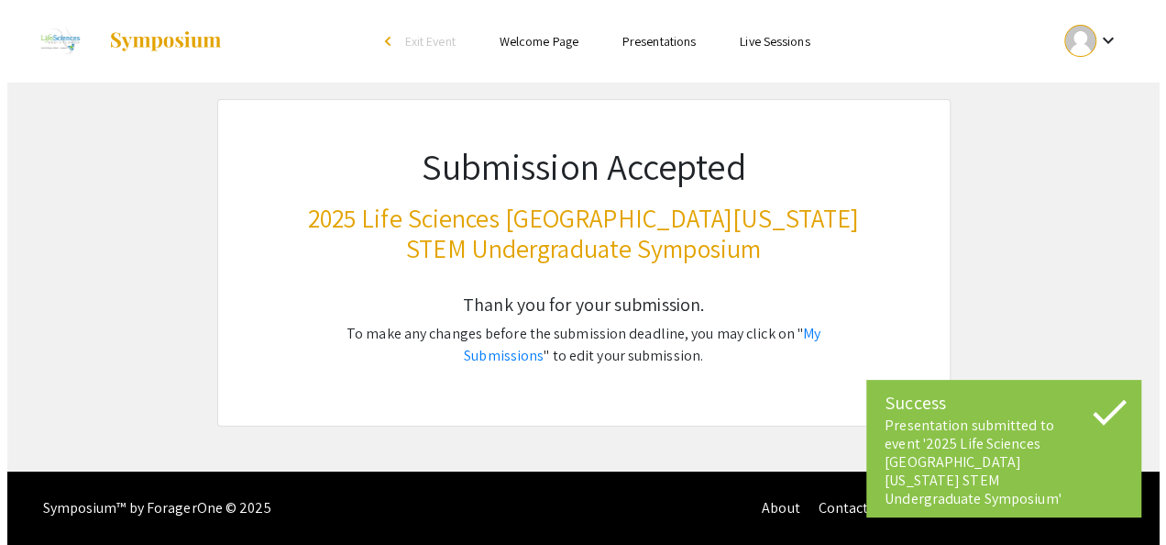
scroll to position [0, 0]
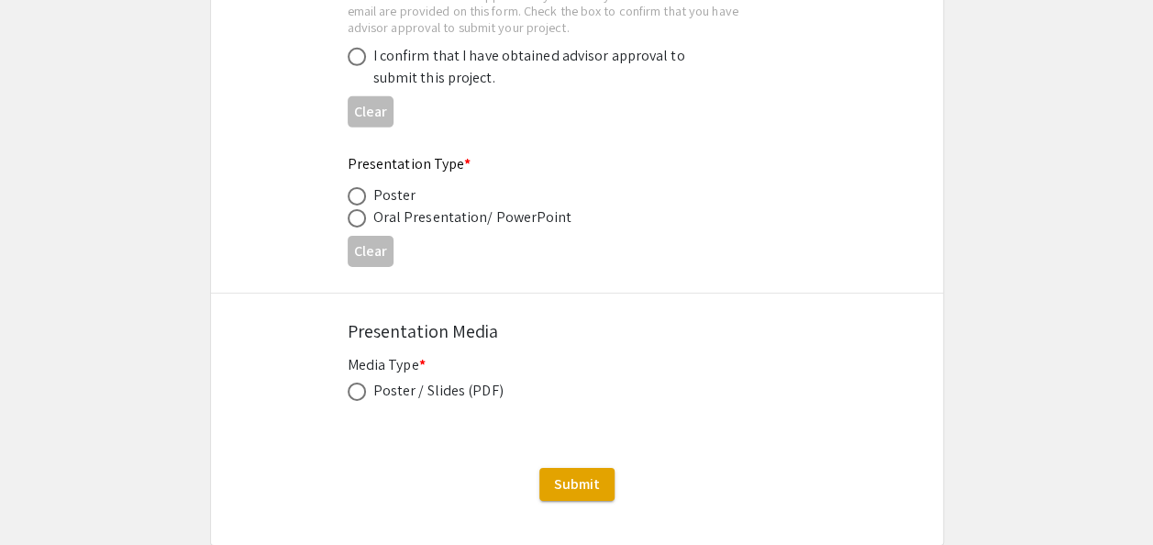
scroll to position [2953, 0]
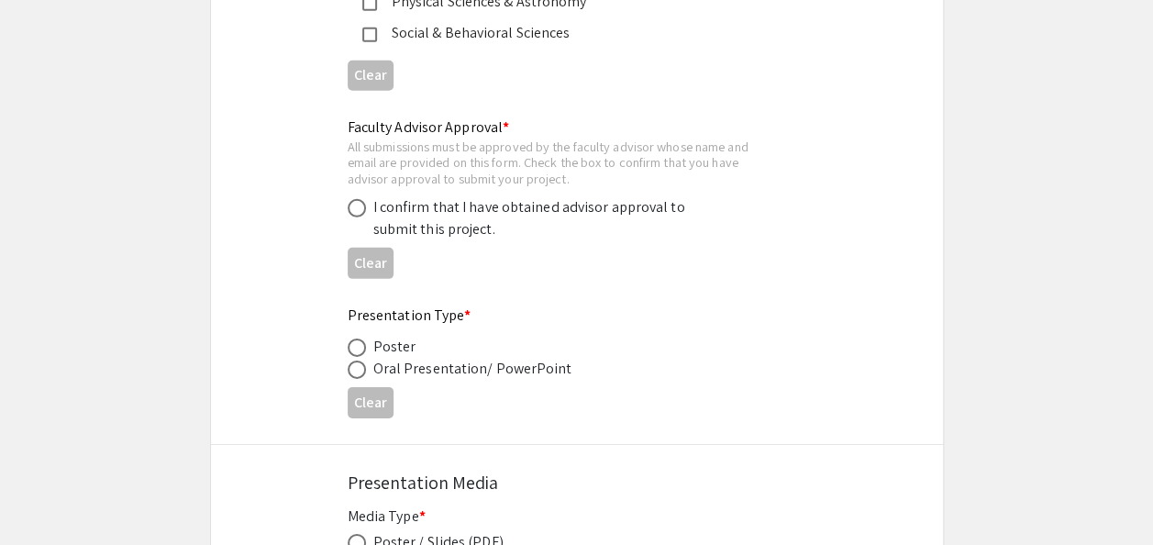
scroll to position [2710, 0]
